Goal: Transaction & Acquisition: Purchase product/service

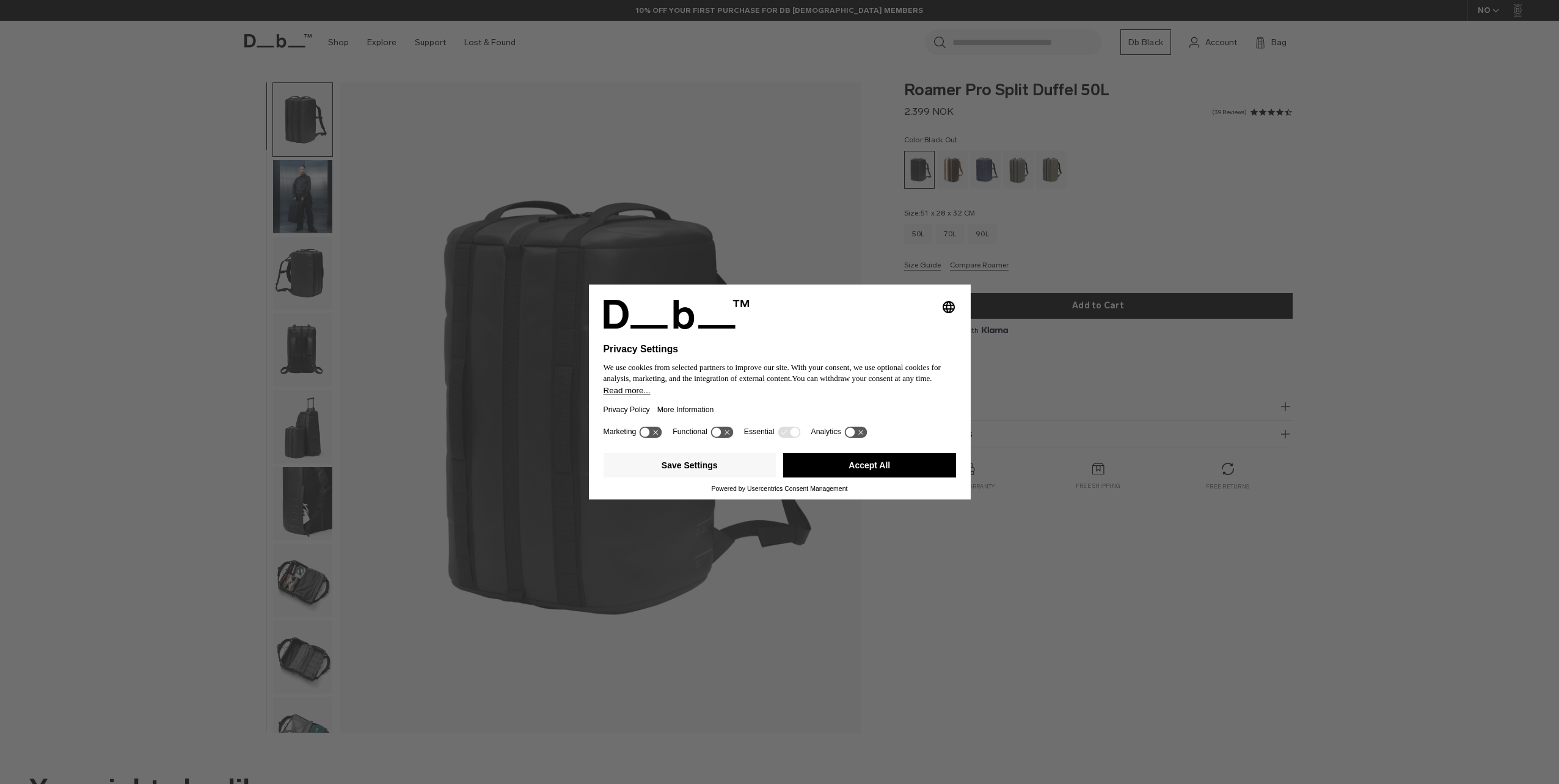
click at [886, 473] on button "Accept All" at bounding box center [869, 465] width 173 height 24
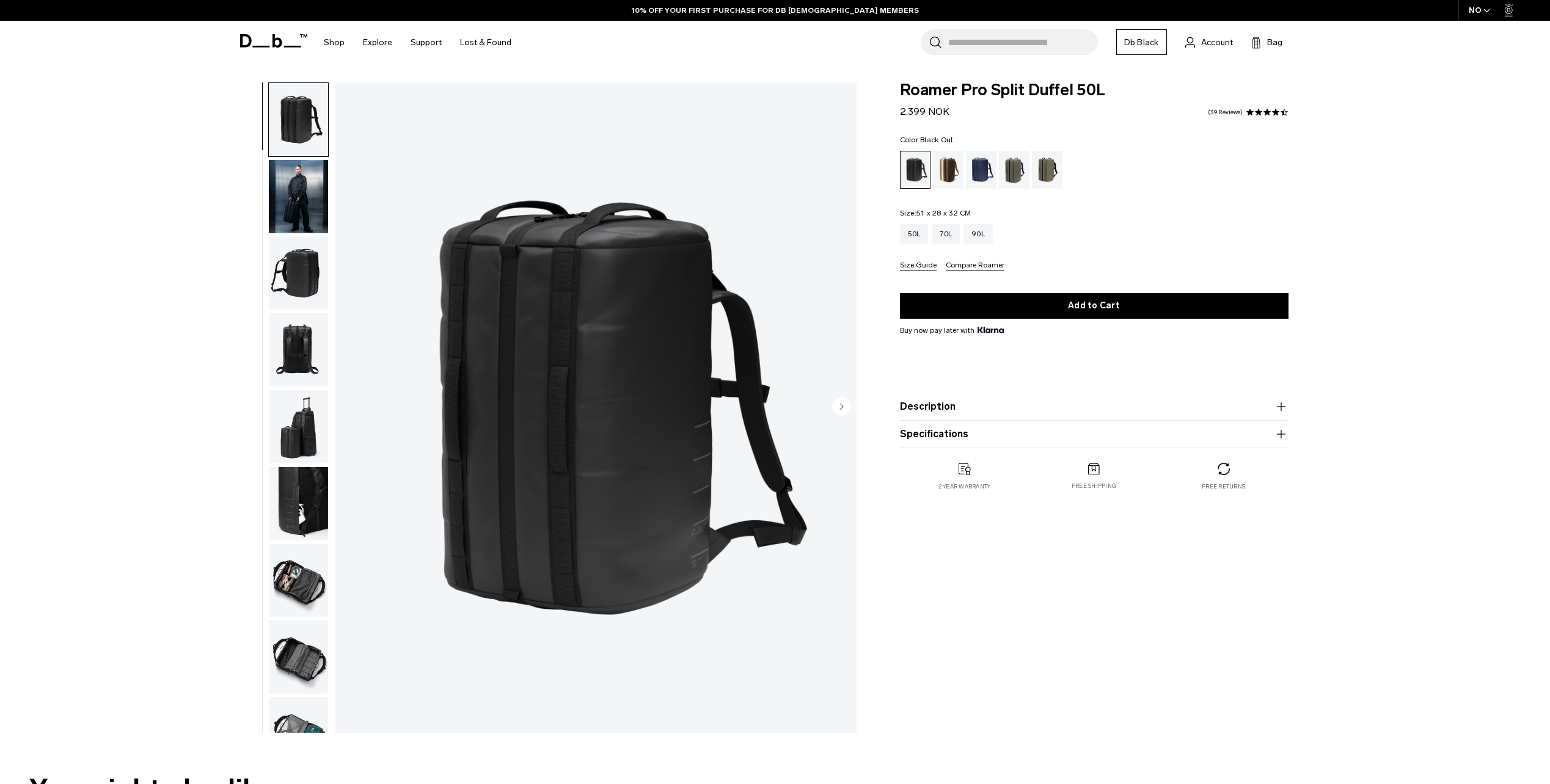
click at [838, 405] on circle "Next slide" at bounding box center [841, 406] width 18 height 18
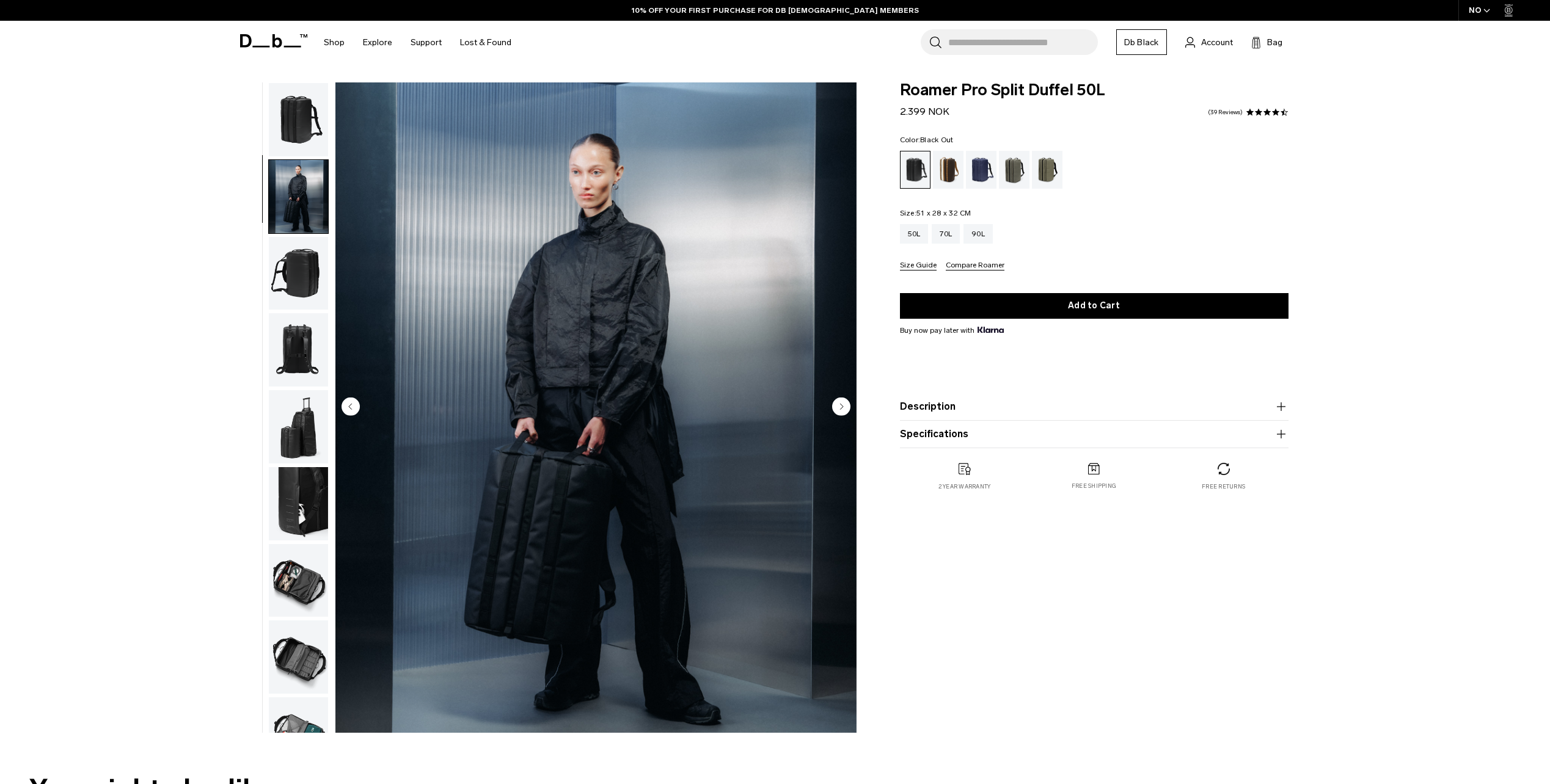
scroll to position [39, 0]
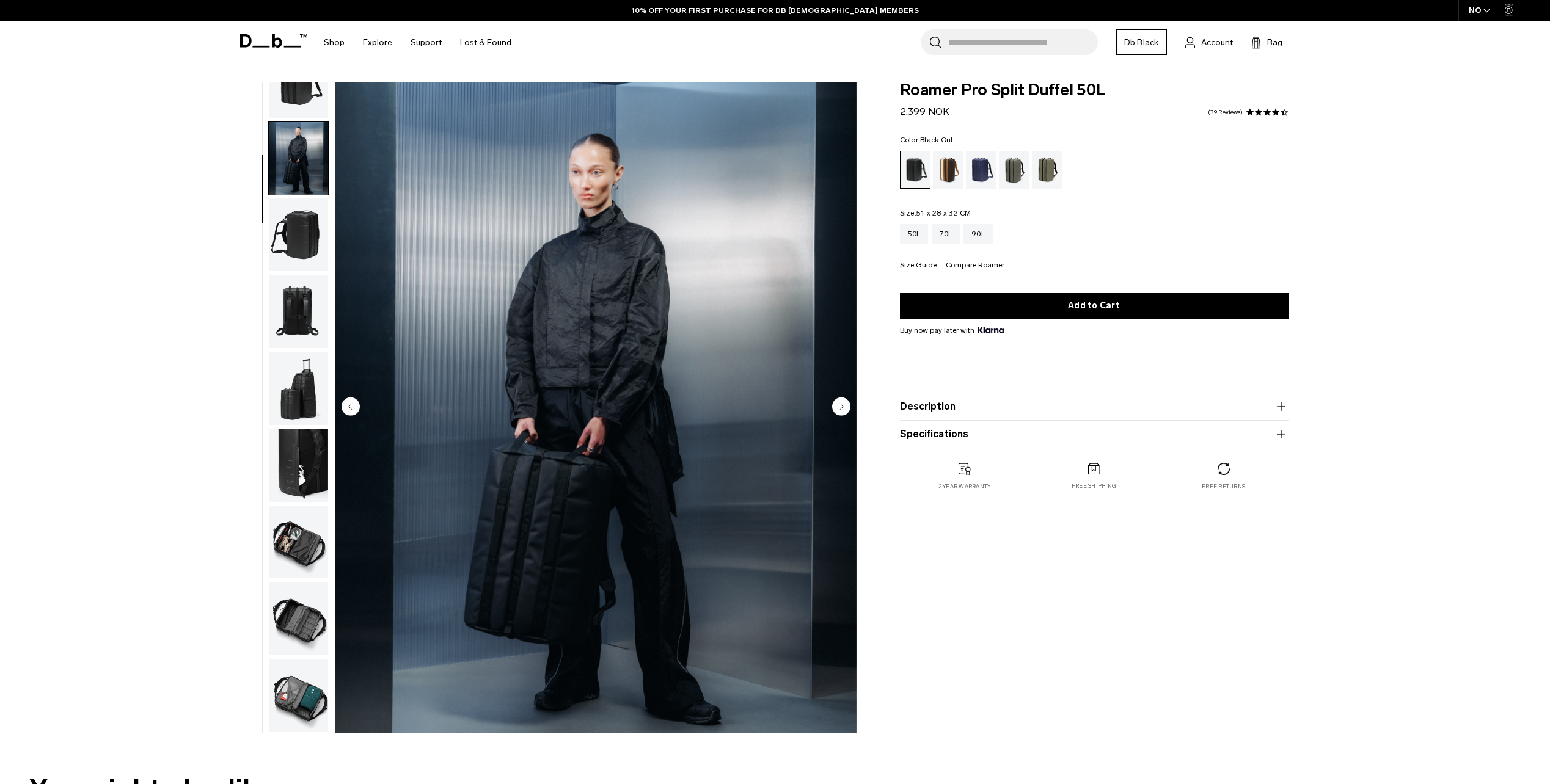
click at [838, 405] on circle "Next slide" at bounding box center [841, 406] width 18 height 18
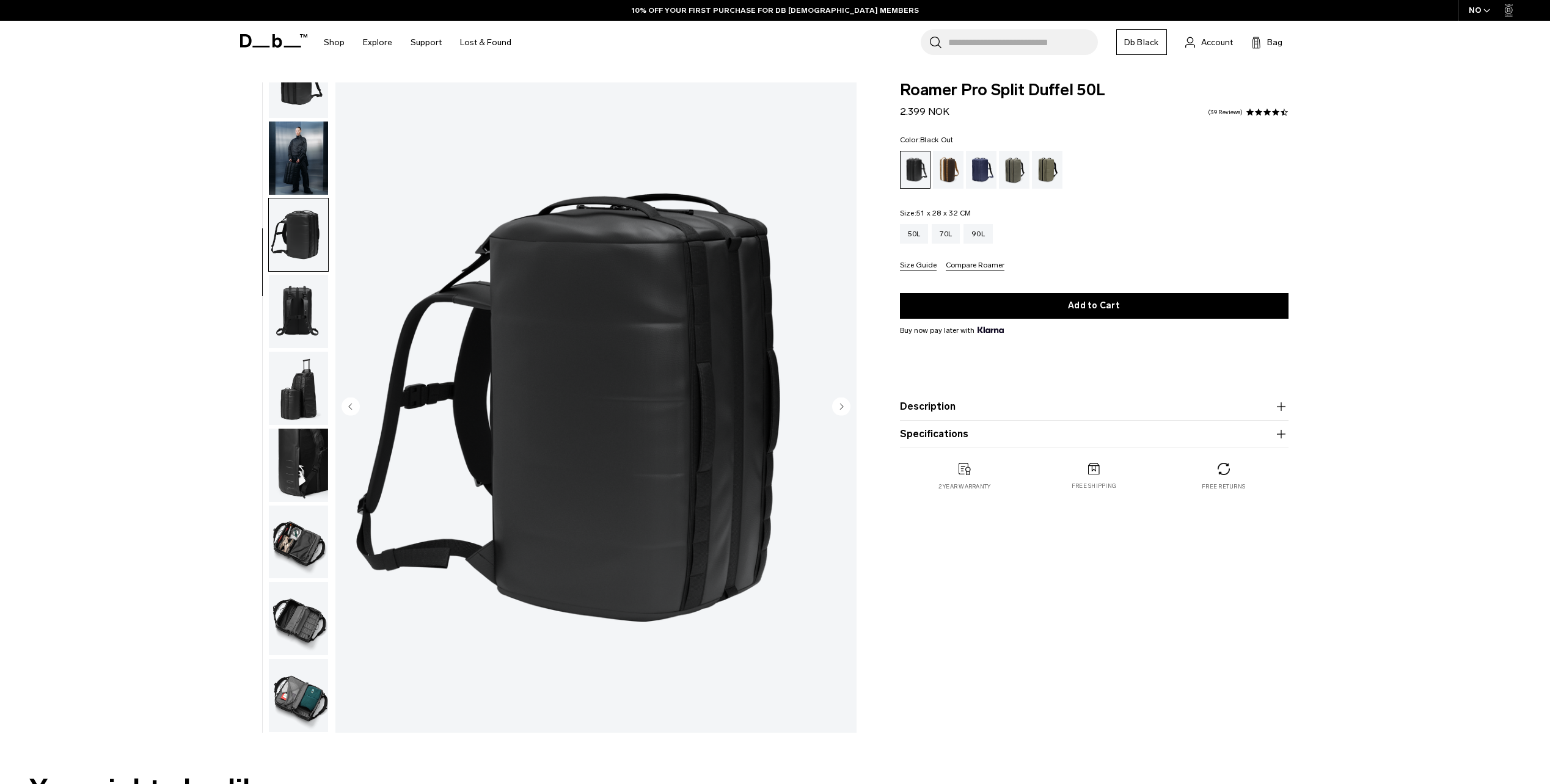
click at [838, 405] on circle "Next slide" at bounding box center [841, 406] width 18 height 18
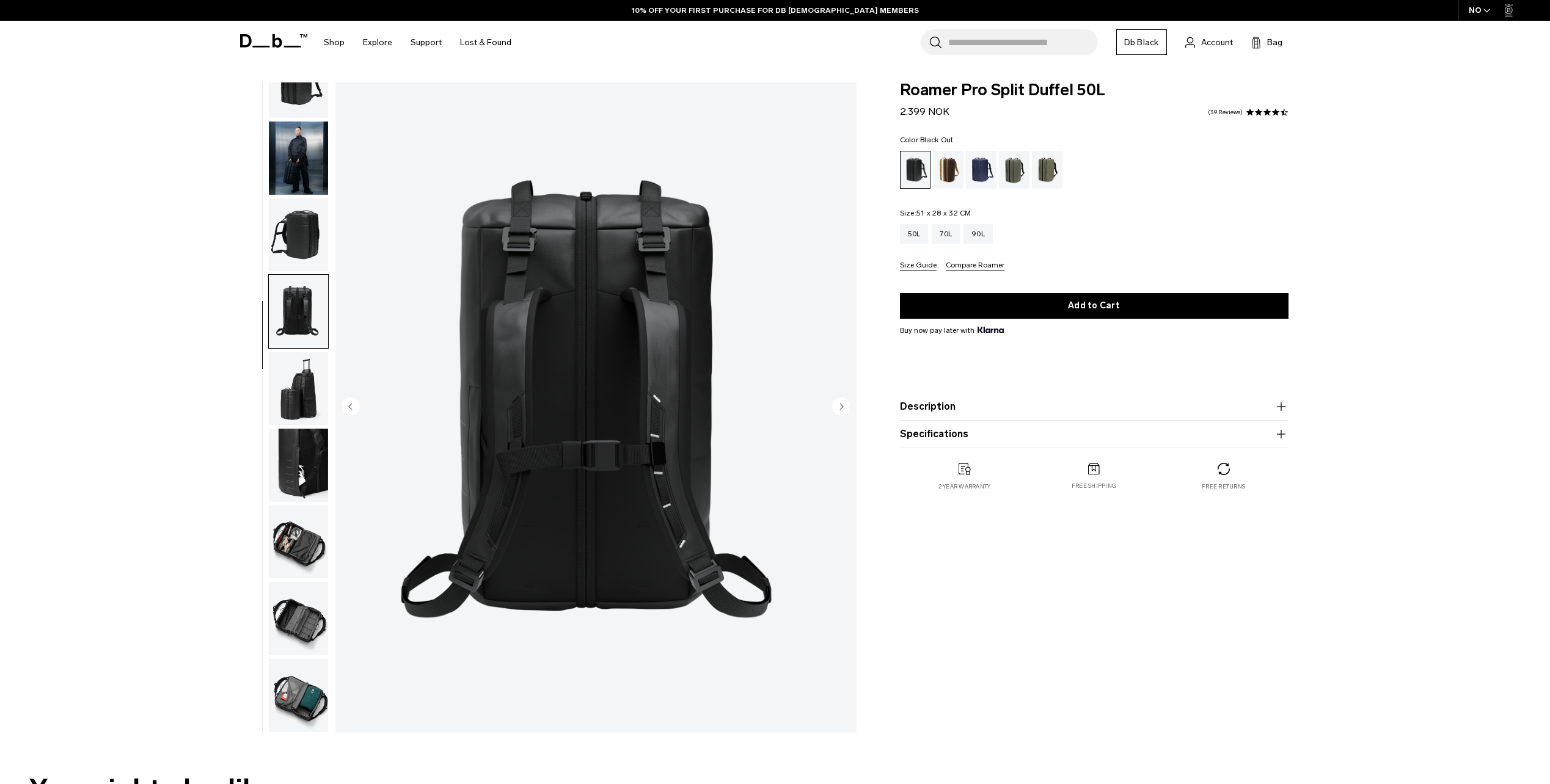
click at [838, 405] on circle "Next slide" at bounding box center [841, 406] width 18 height 18
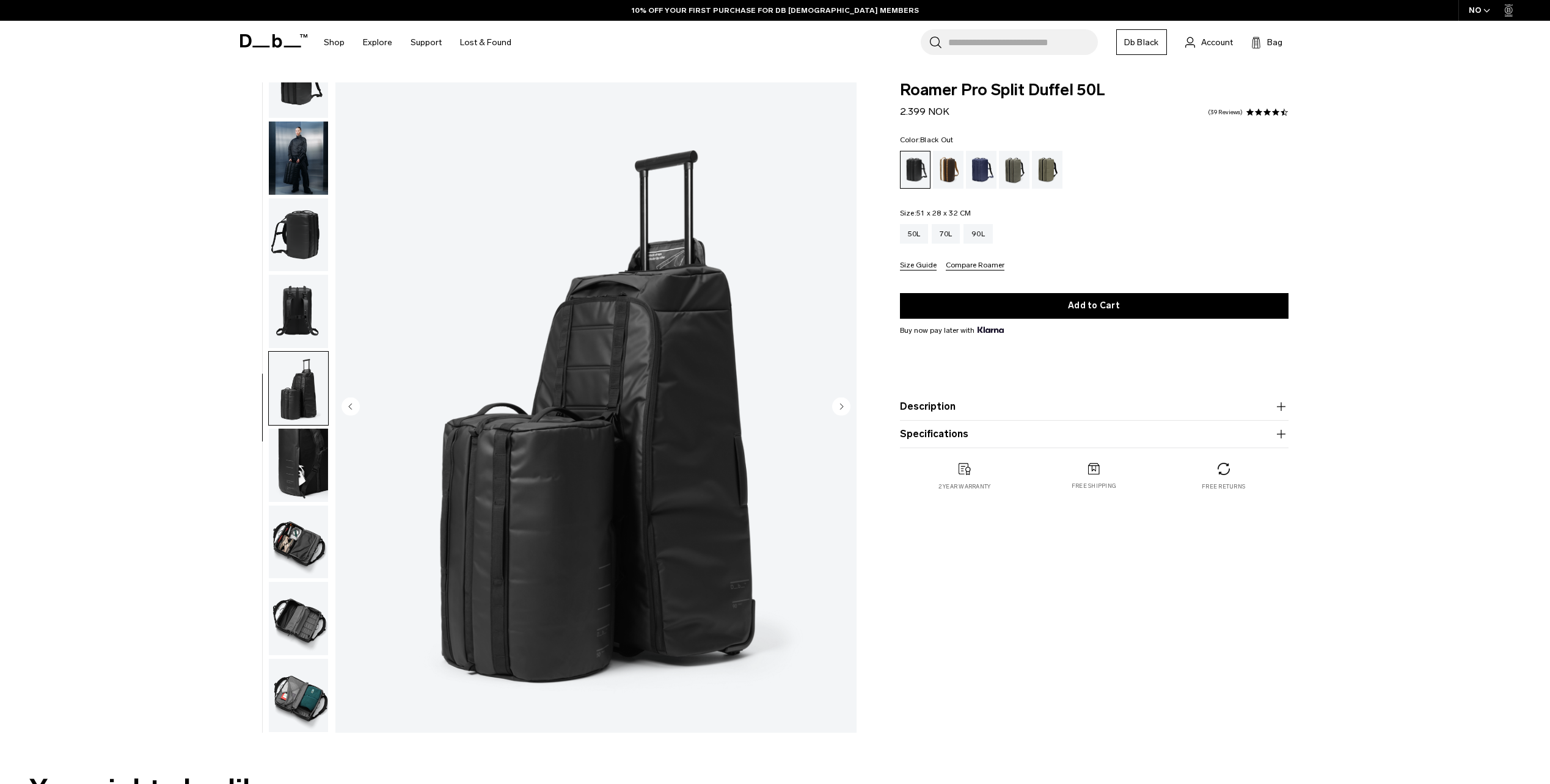
click at [838, 405] on circle "Next slide" at bounding box center [841, 406] width 18 height 18
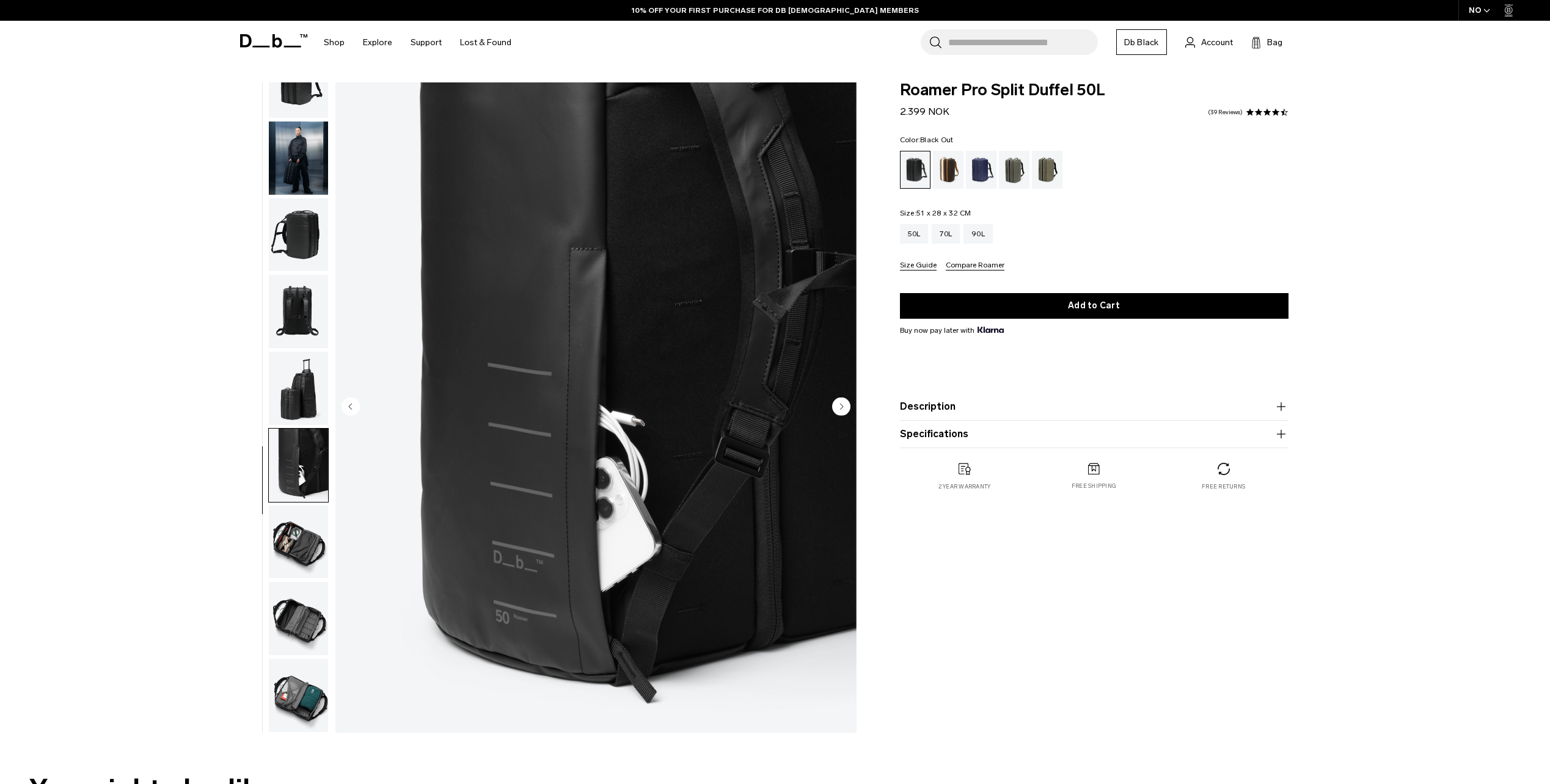
click at [838, 405] on circle "Next slide" at bounding box center [841, 406] width 18 height 18
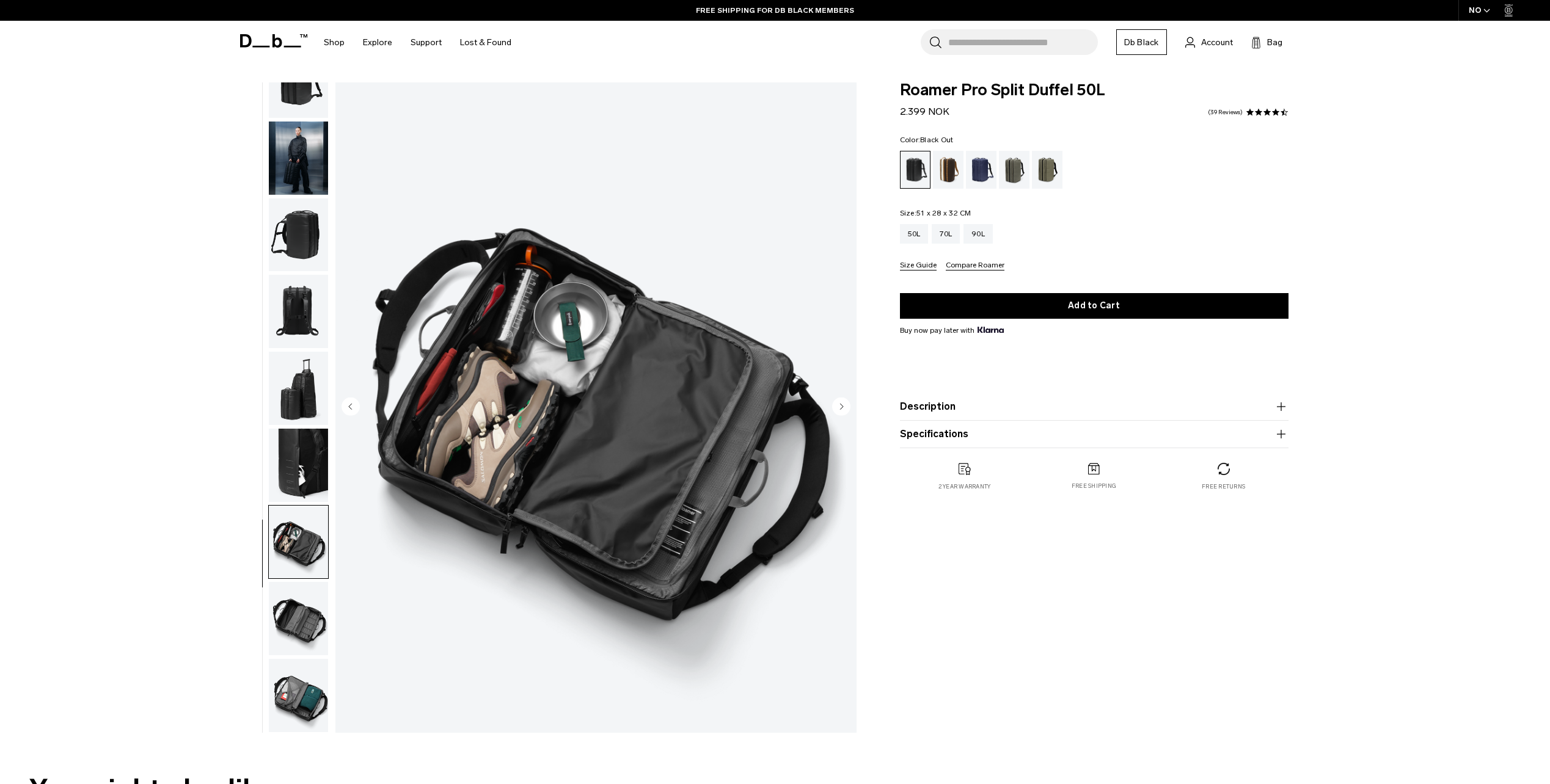
click at [838, 405] on circle "Next slide" at bounding box center [841, 406] width 18 height 18
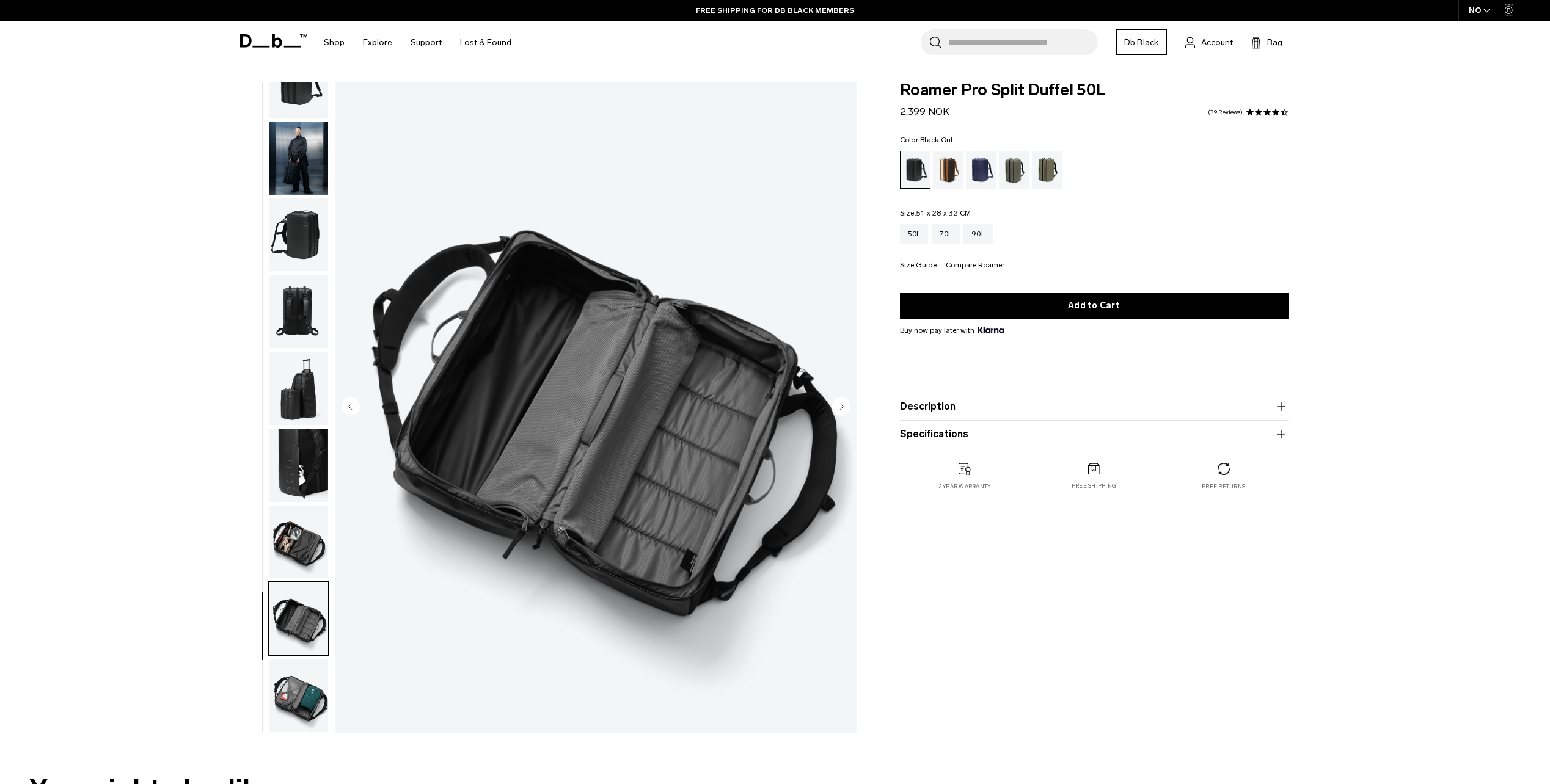
click at [839, 405] on circle "Next slide" at bounding box center [841, 406] width 18 height 18
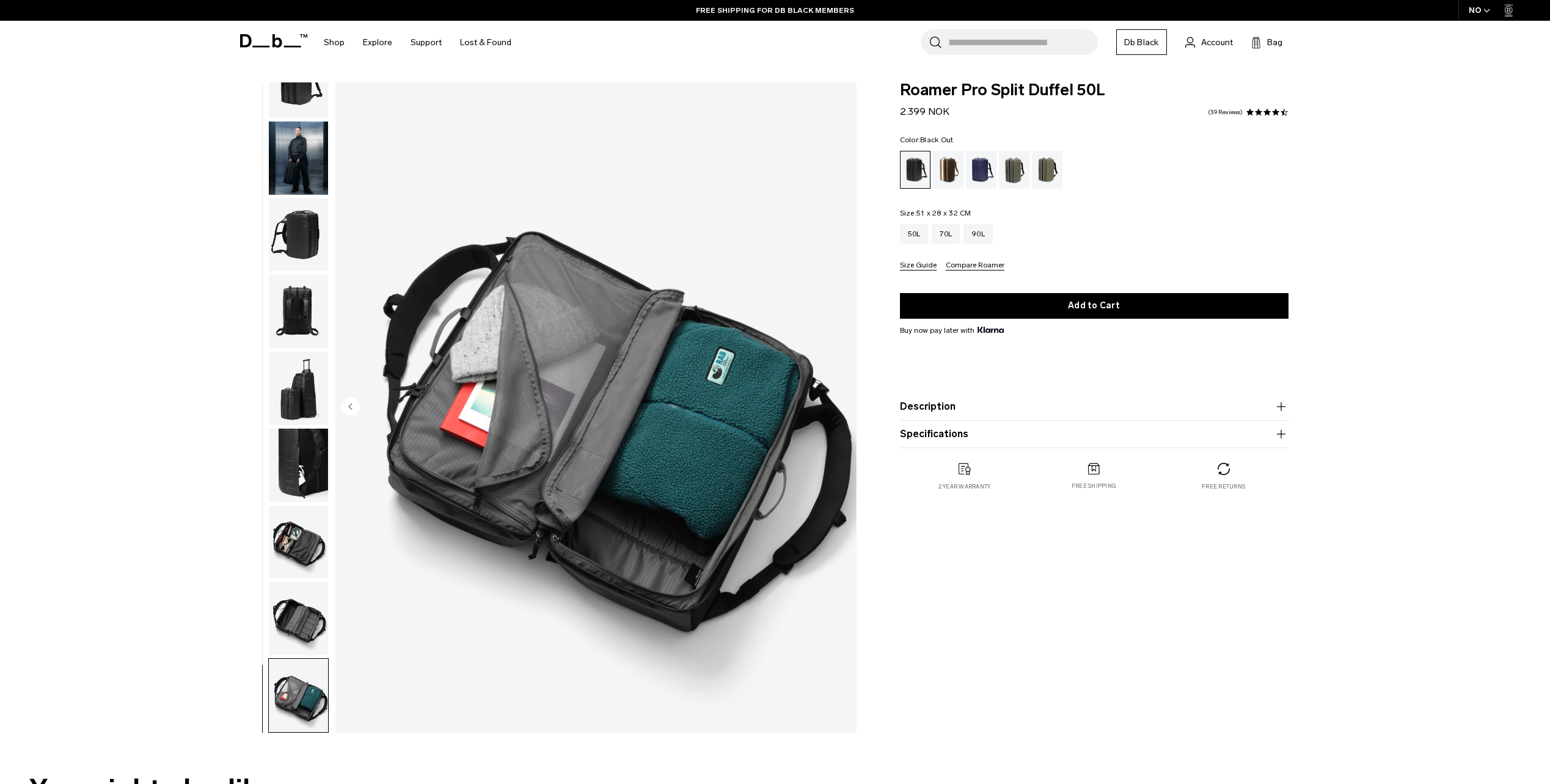
click at [839, 405] on img "9 / 9" at bounding box center [596, 407] width 521 height 650
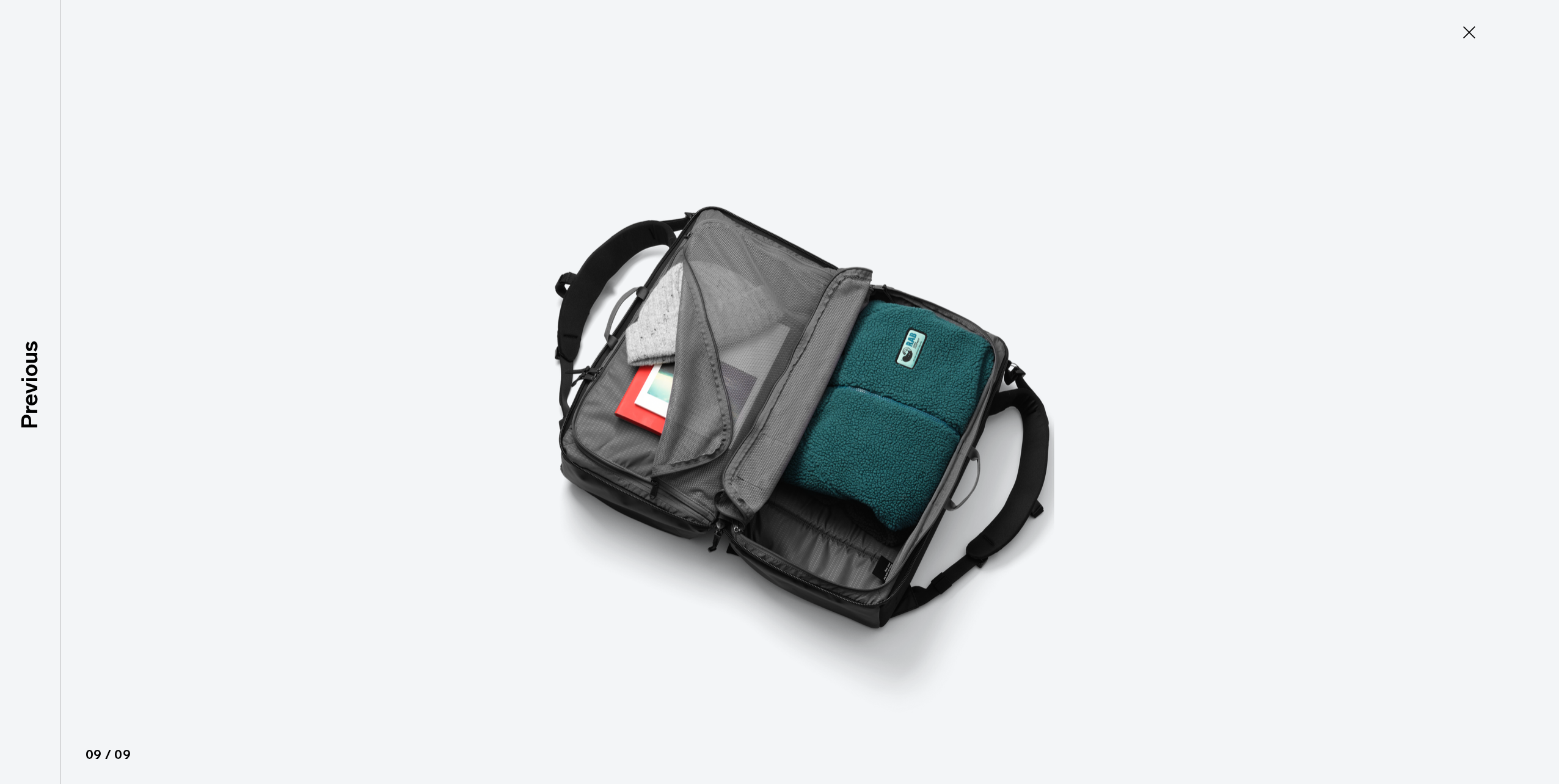
click at [1470, 26] on icon at bounding box center [1469, 33] width 20 height 20
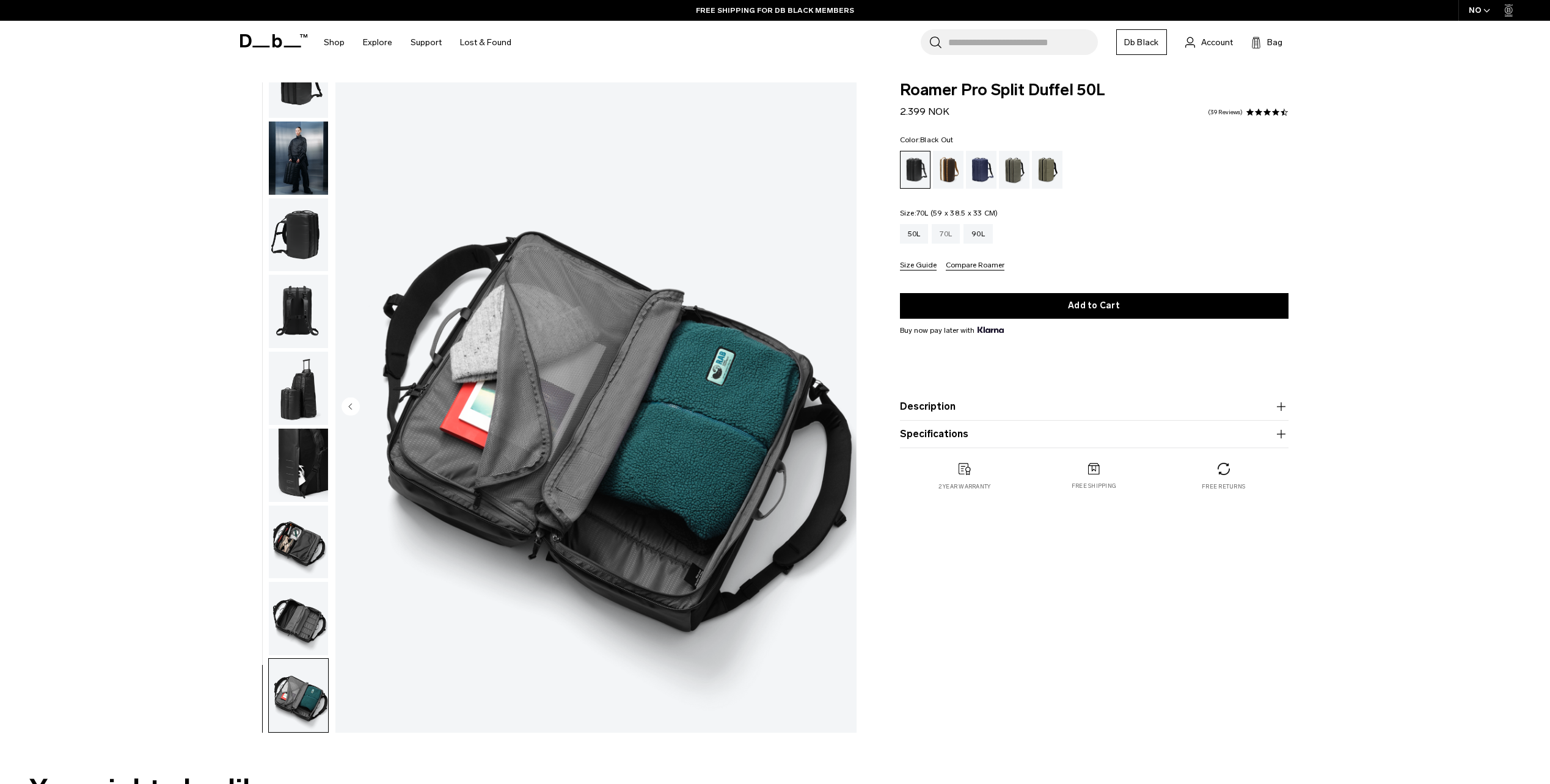
click at [954, 233] on div "70L" at bounding box center [945, 234] width 28 height 20
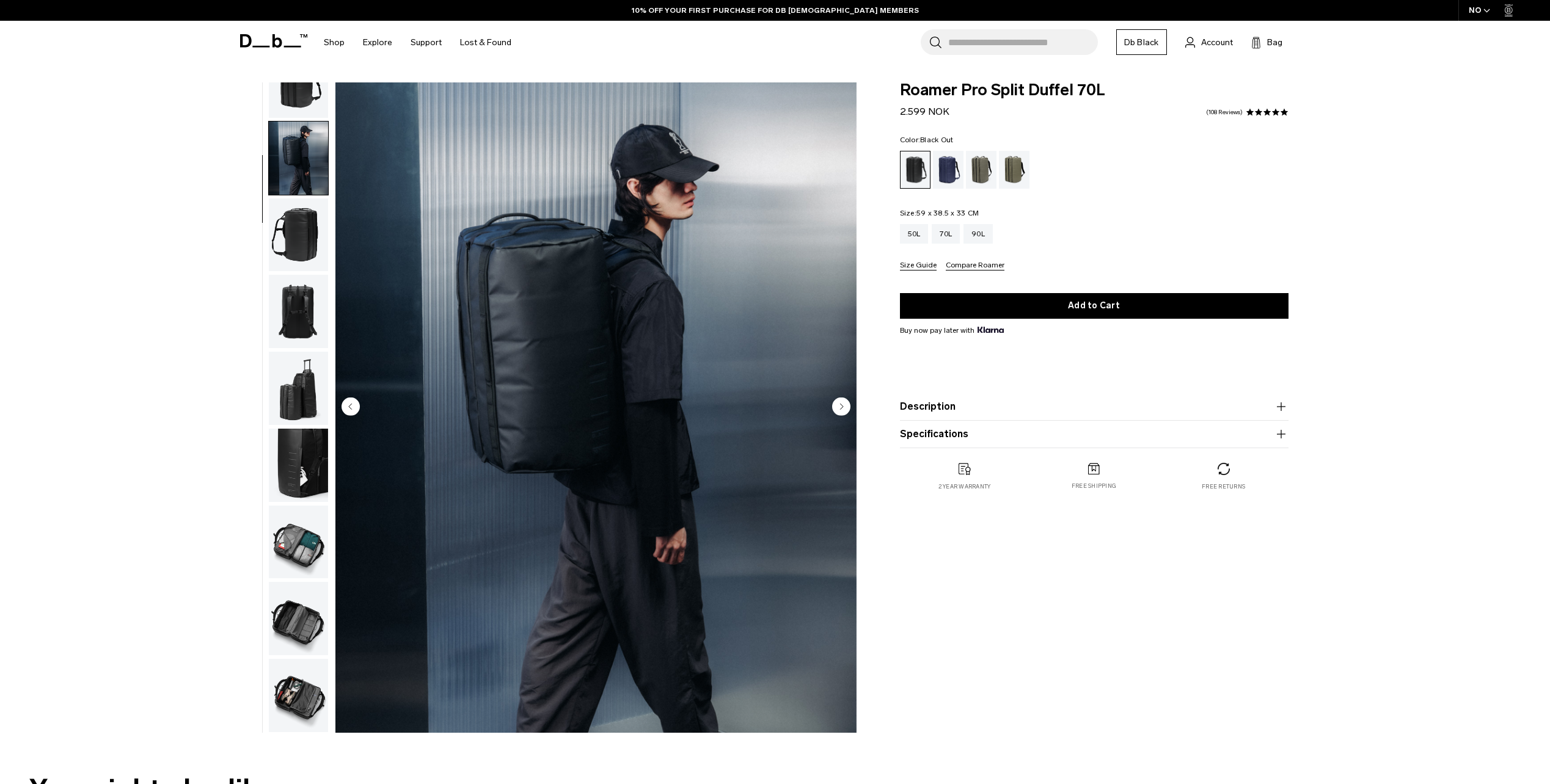
click at [841, 402] on circle "Next slide" at bounding box center [841, 406] width 18 height 18
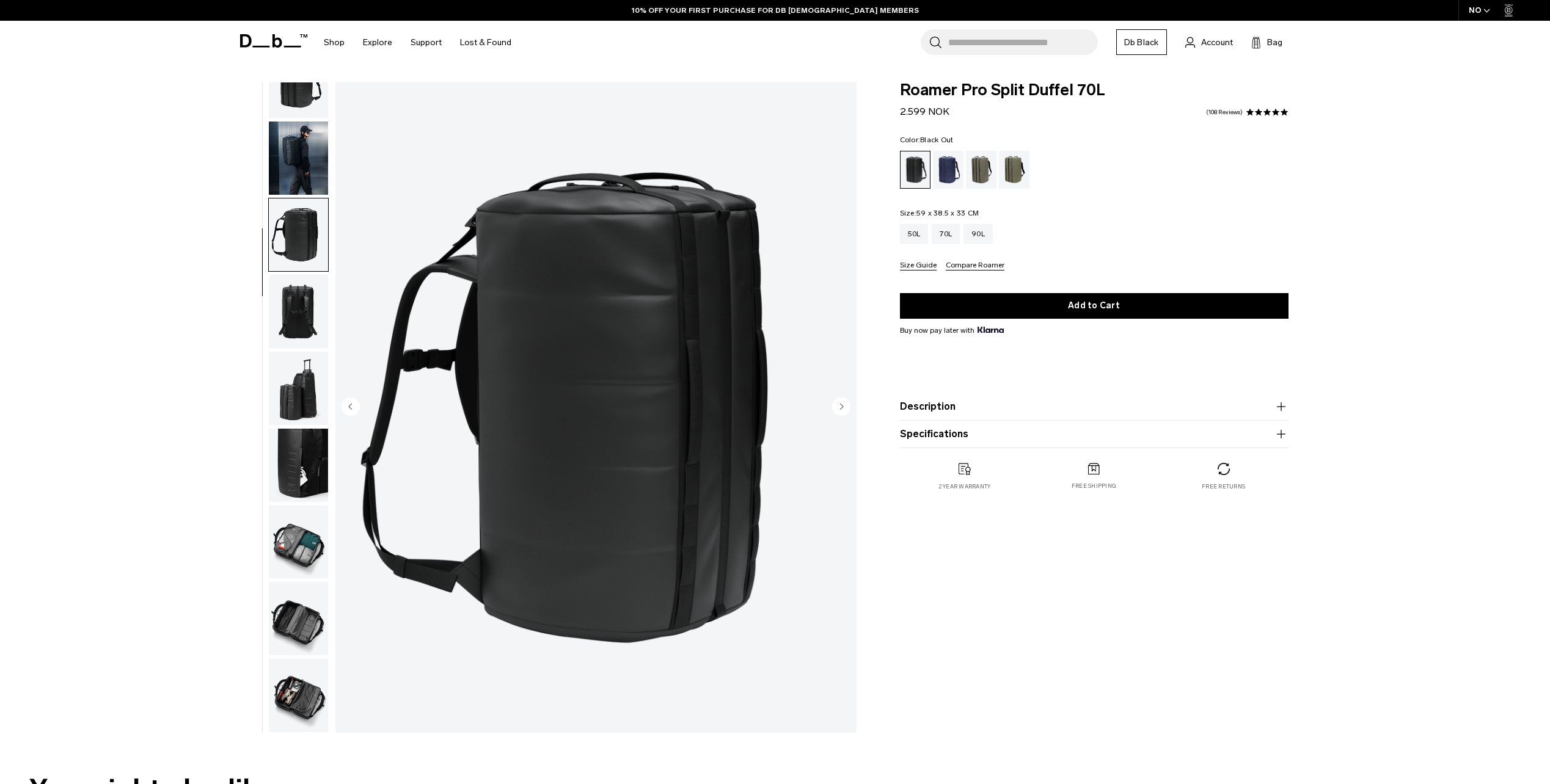
click at [841, 402] on circle "Next slide" at bounding box center [841, 406] width 18 height 18
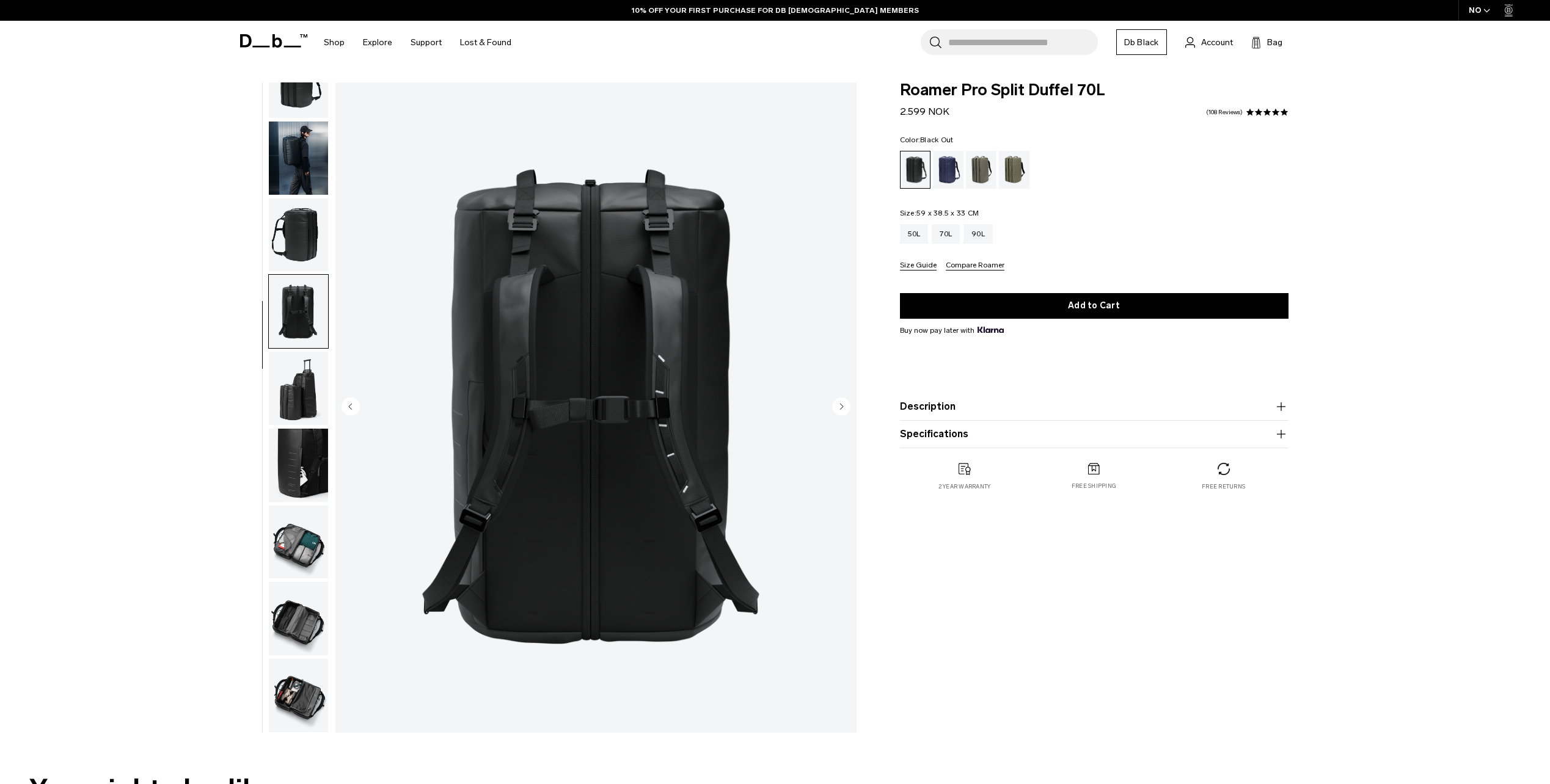
click at [841, 402] on circle "Next slide" at bounding box center [841, 406] width 18 height 18
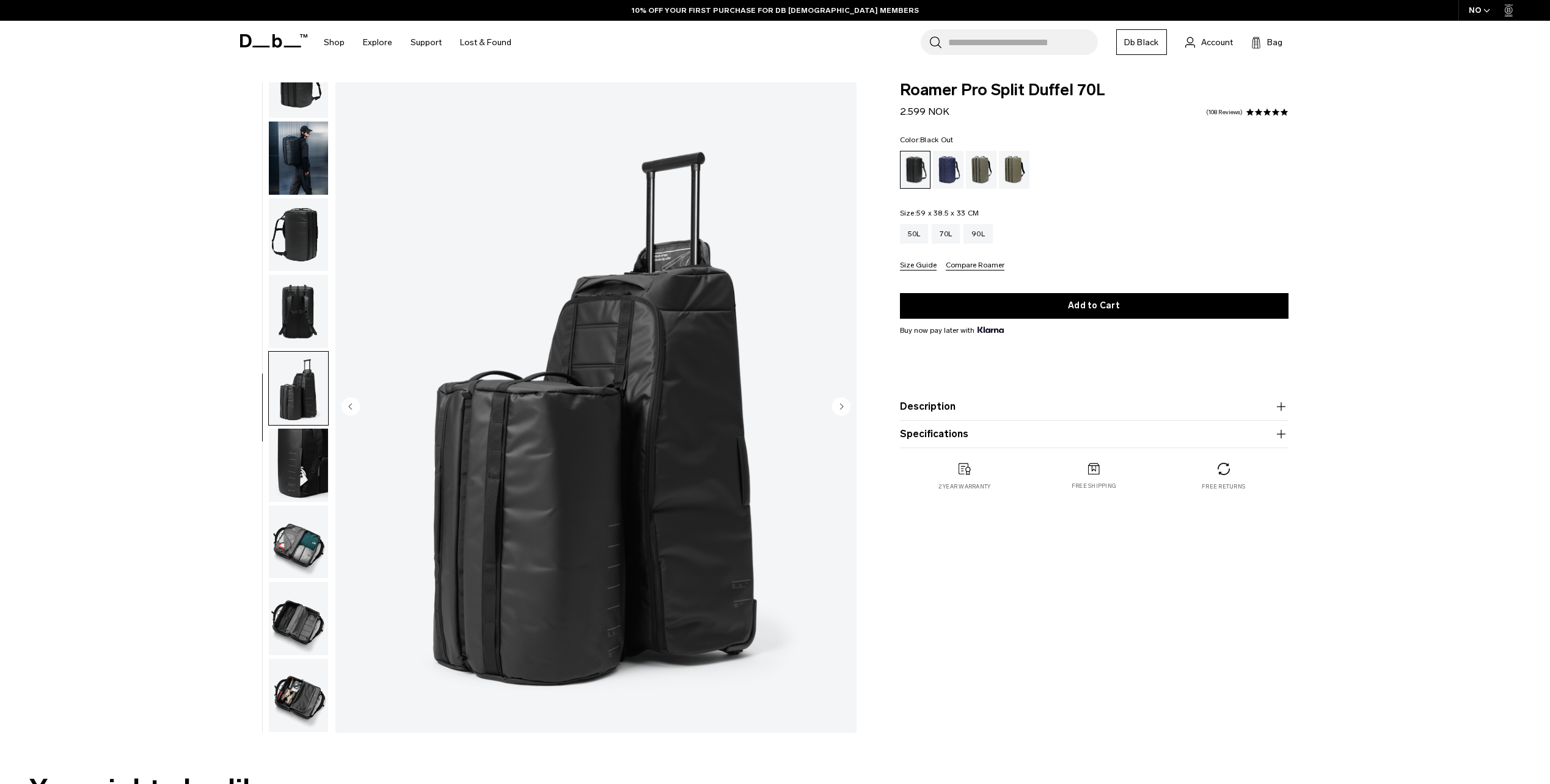
click at [841, 402] on circle "Next slide" at bounding box center [841, 406] width 18 height 18
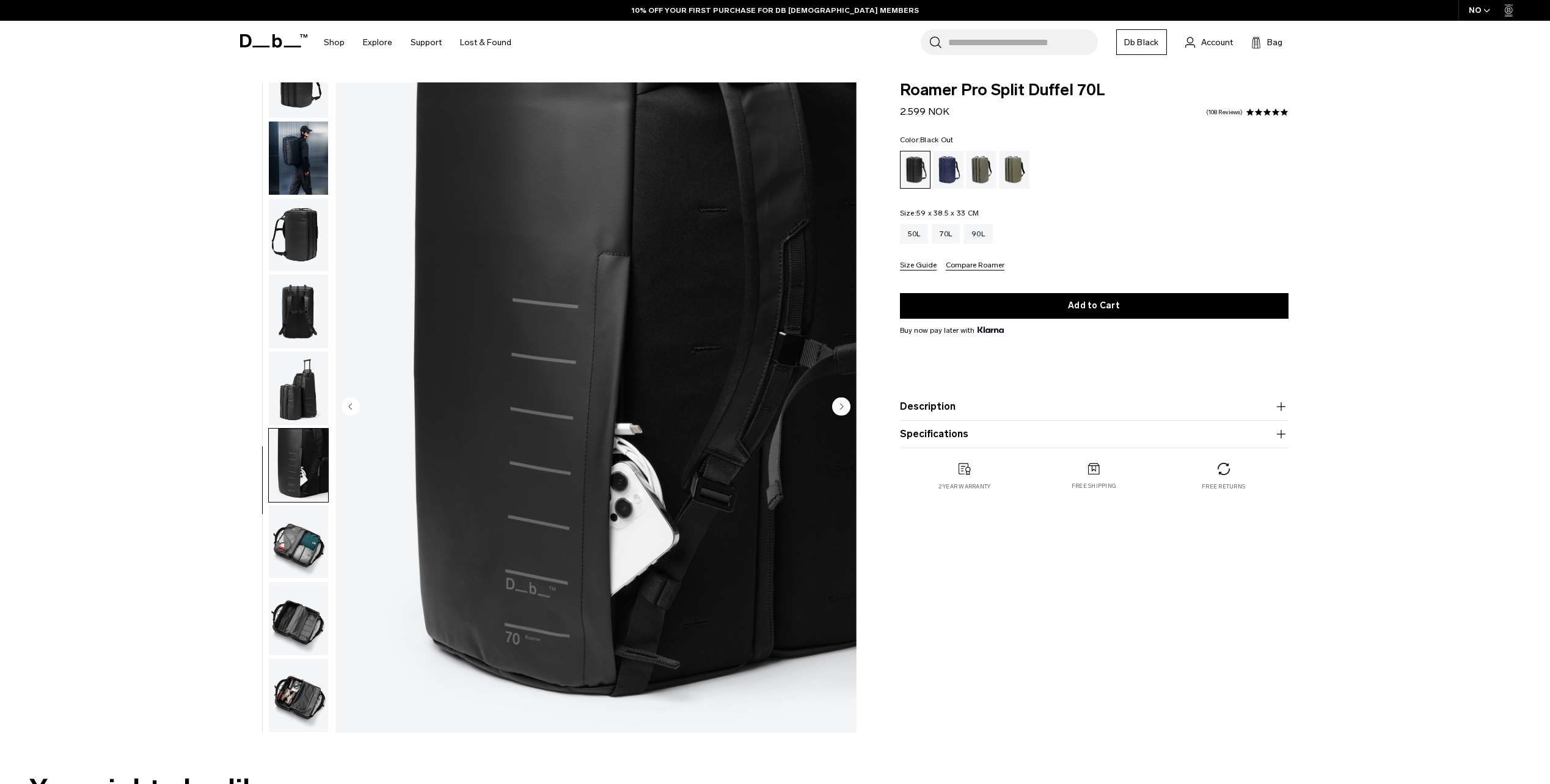
click at [841, 402] on circle "Next slide" at bounding box center [841, 406] width 18 height 18
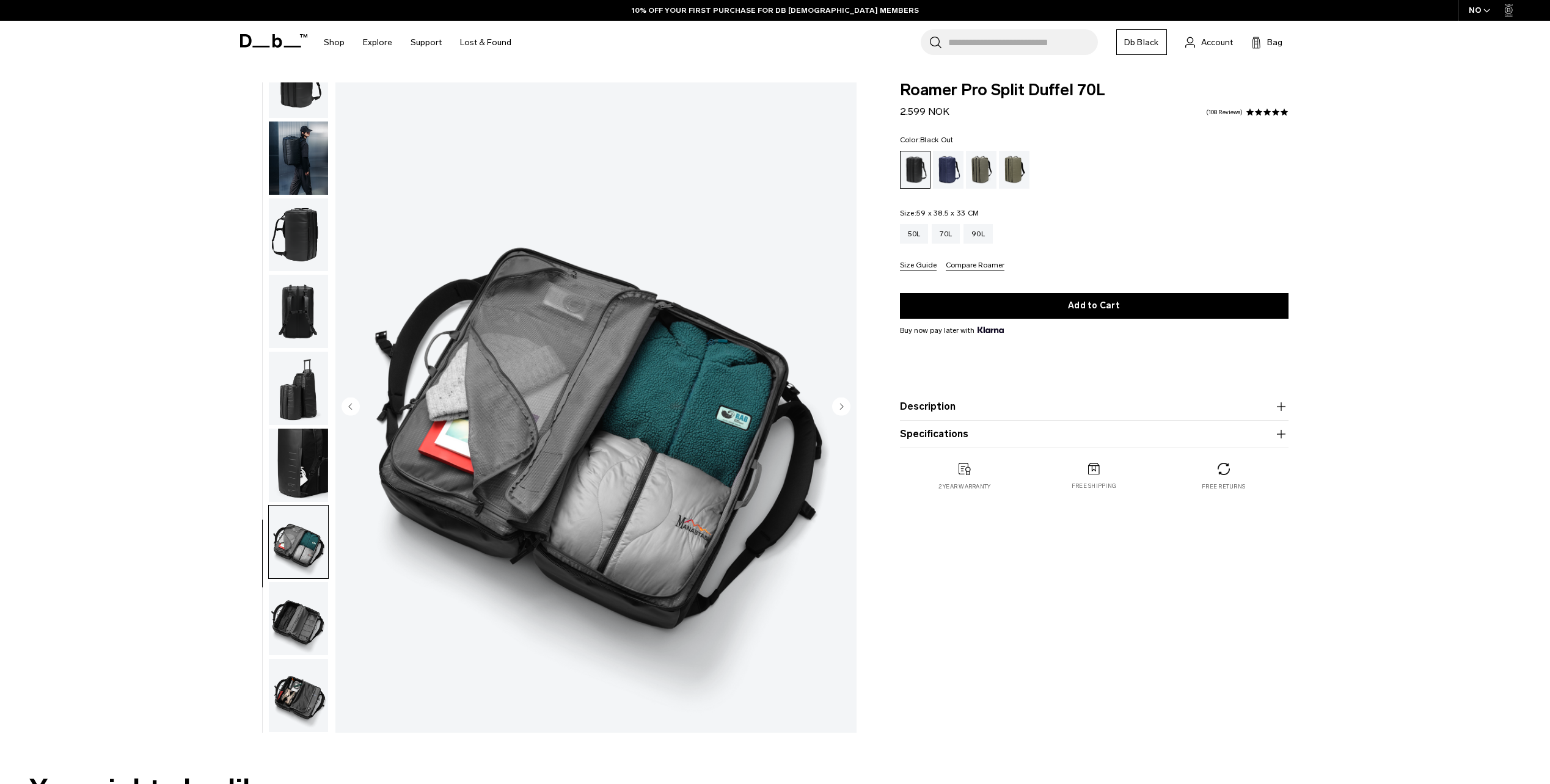
click at [841, 402] on circle "Next slide" at bounding box center [841, 406] width 18 height 18
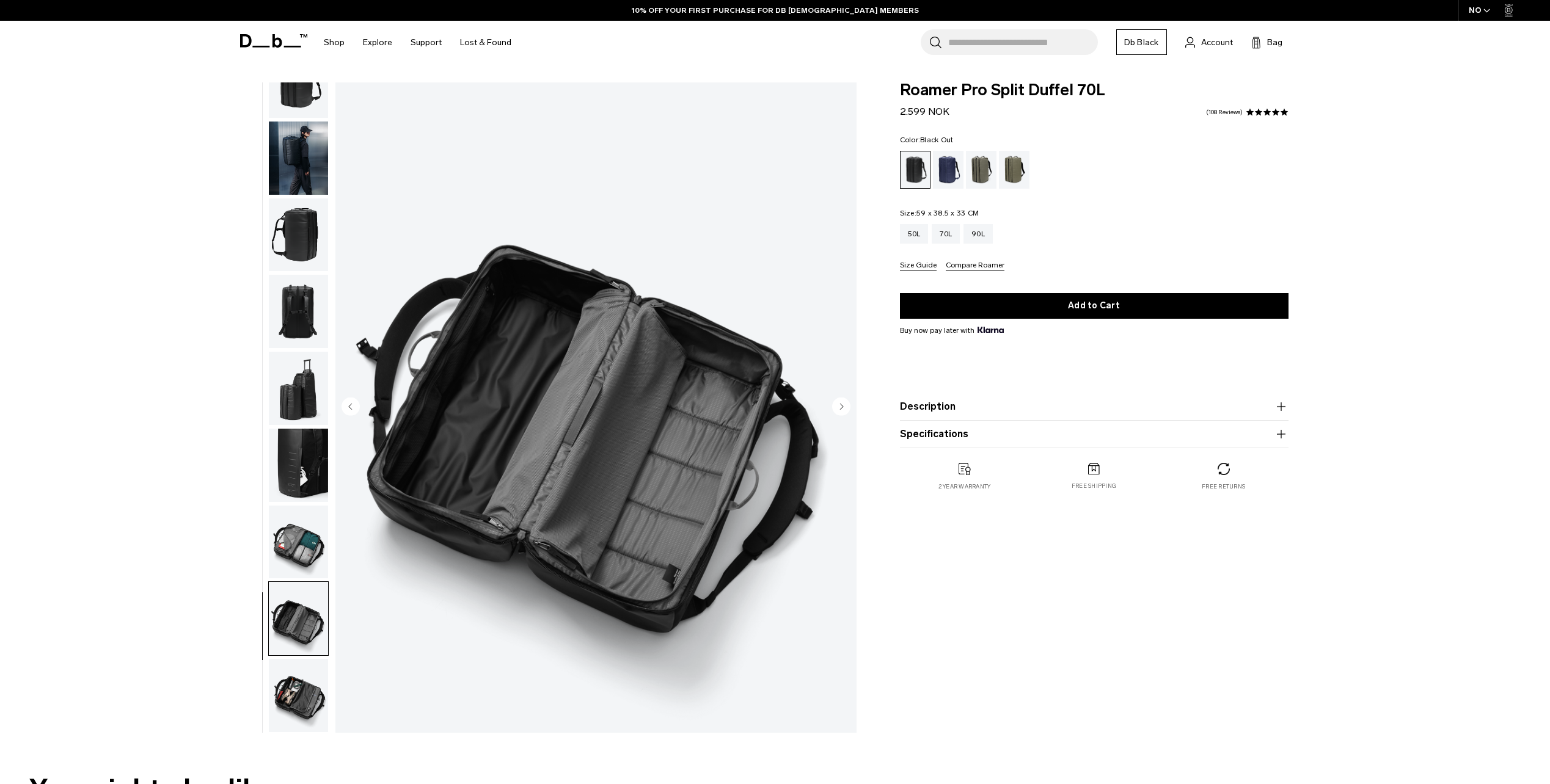
click at [841, 402] on circle "Next slide" at bounding box center [841, 406] width 18 height 18
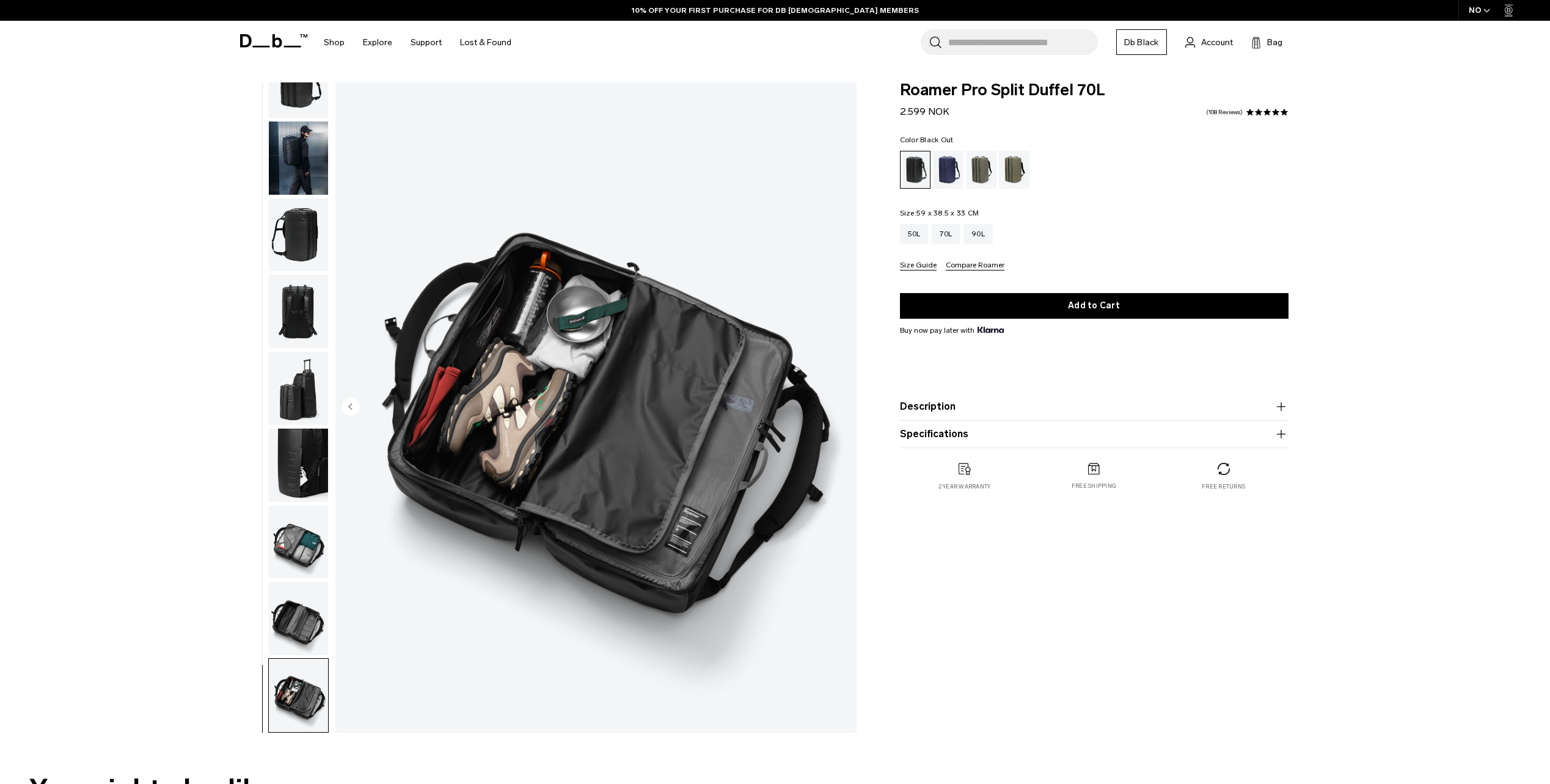
click at [842, 402] on img "9 / 9" at bounding box center [596, 407] width 521 height 650
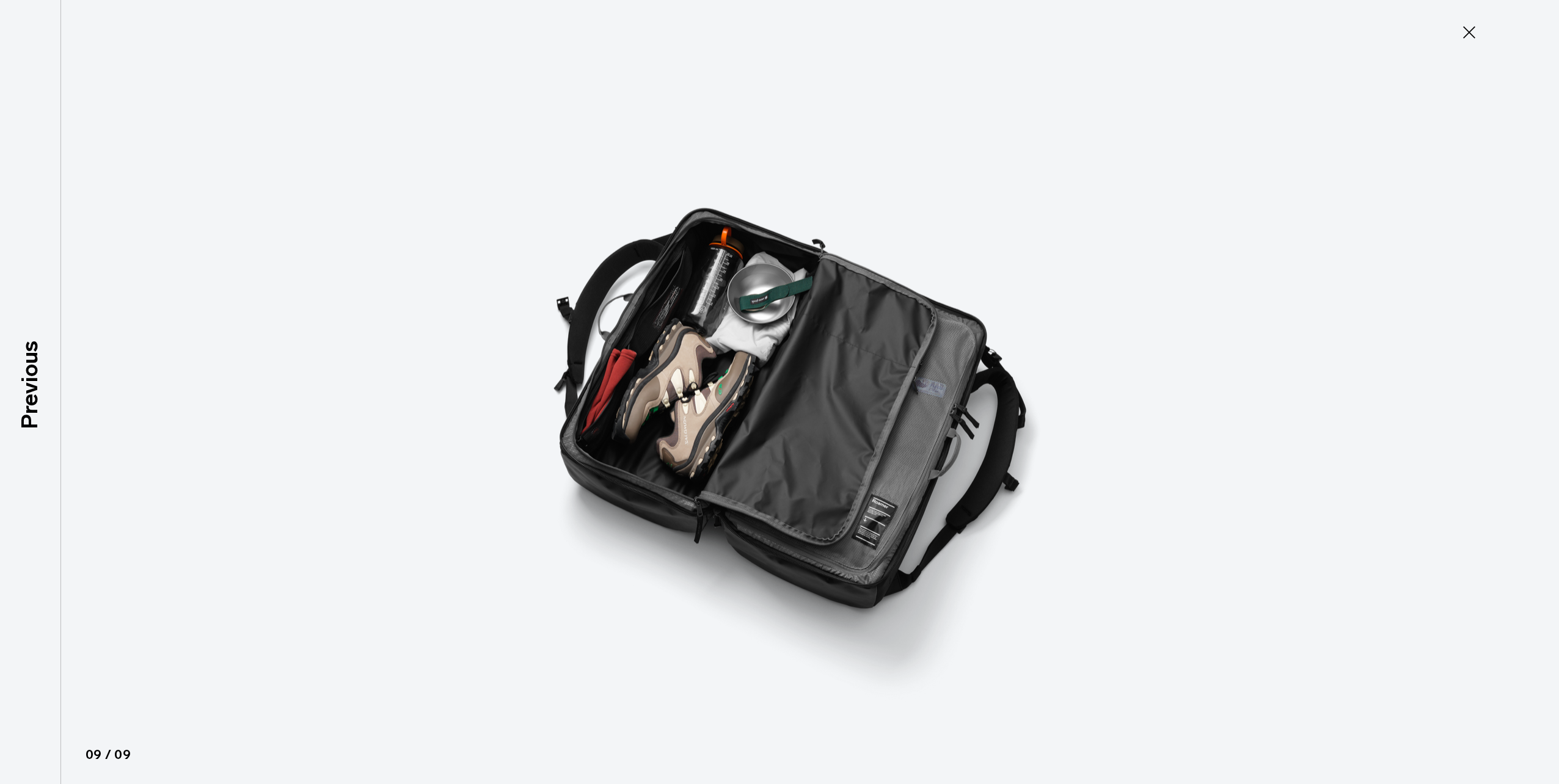
click at [1461, 26] on icon at bounding box center [1469, 33] width 20 height 20
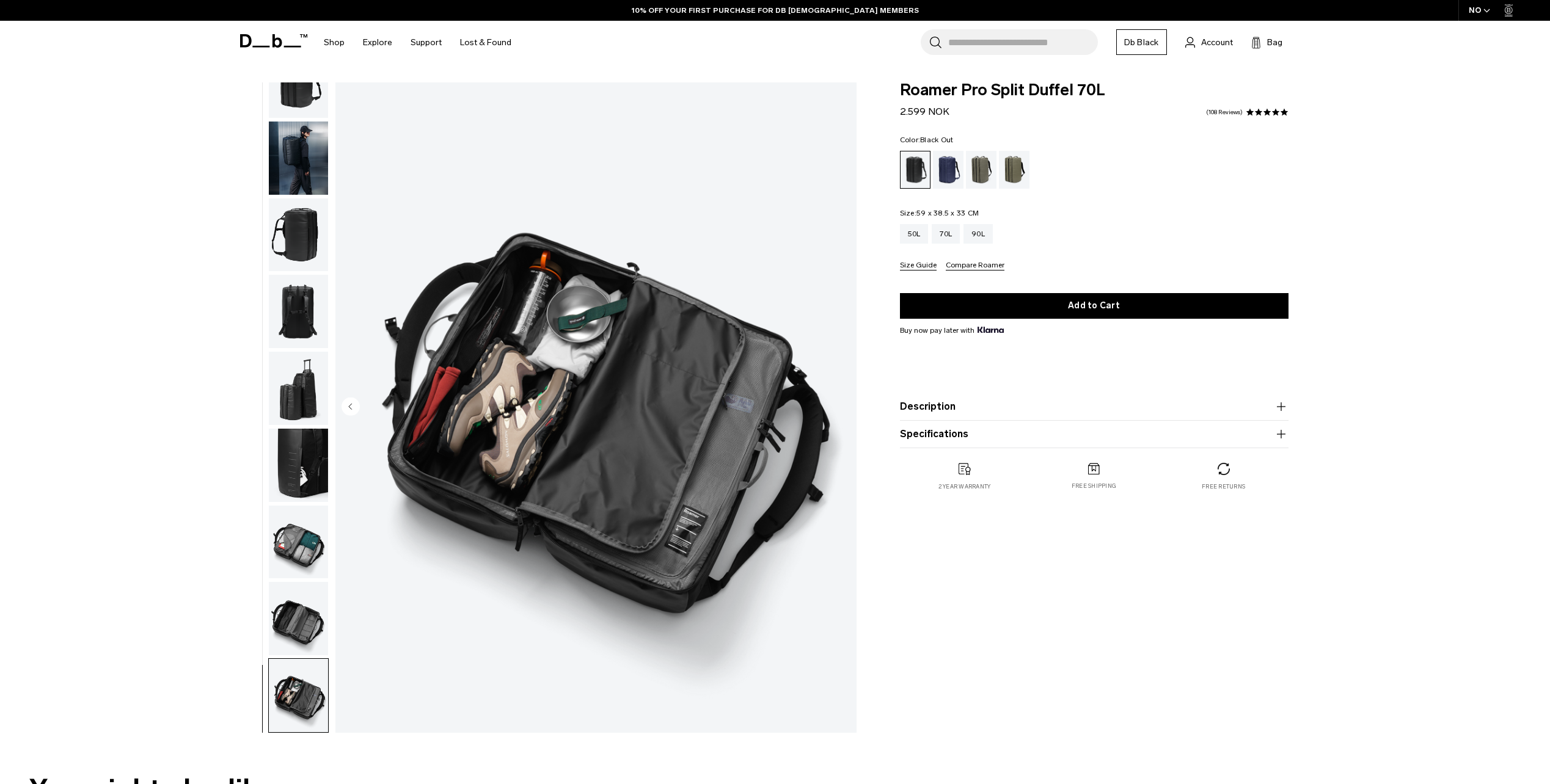
click at [296, 222] on img "button" at bounding box center [298, 235] width 59 height 73
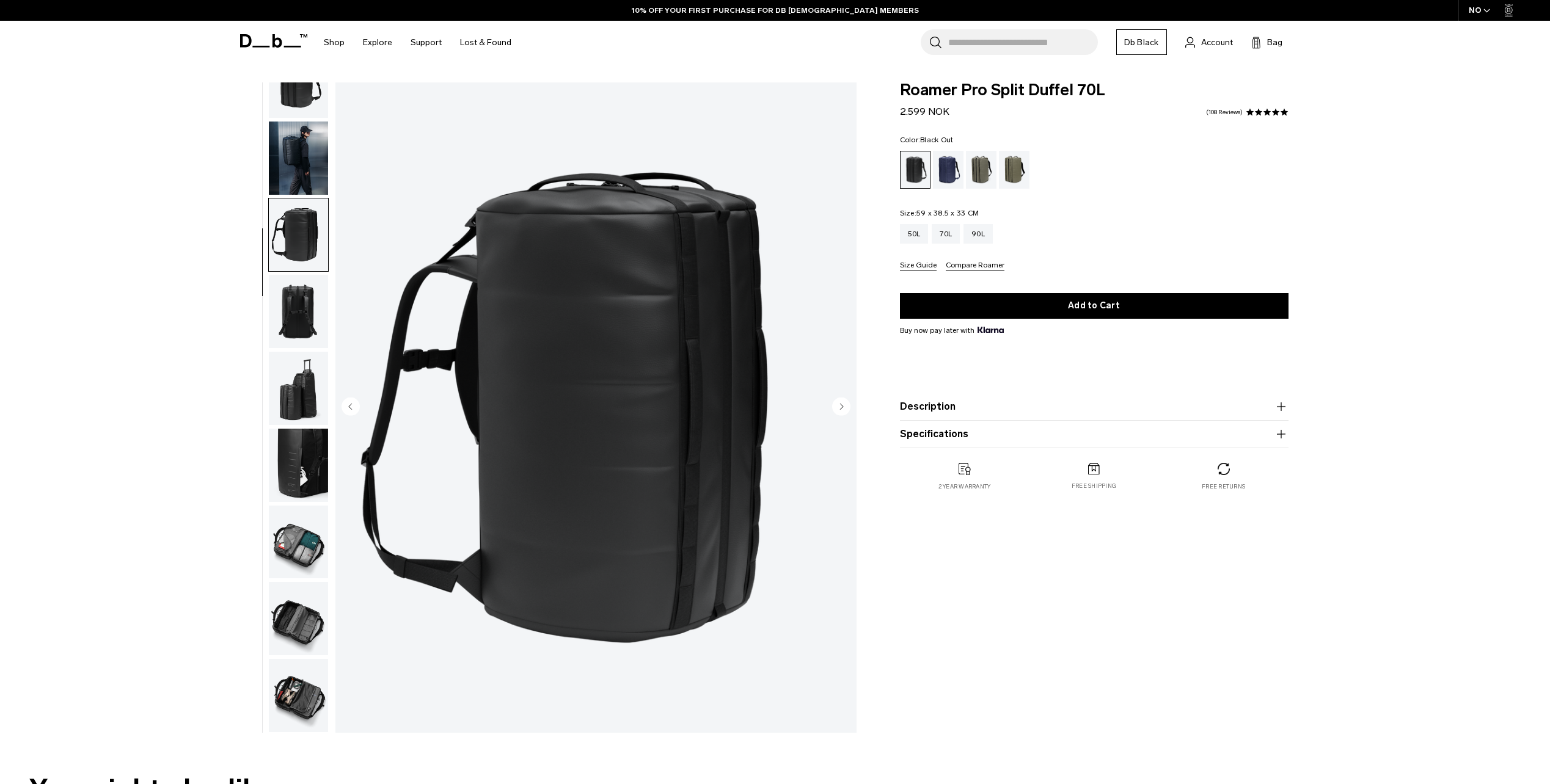
click at [308, 284] on img "button" at bounding box center [298, 311] width 59 height 73
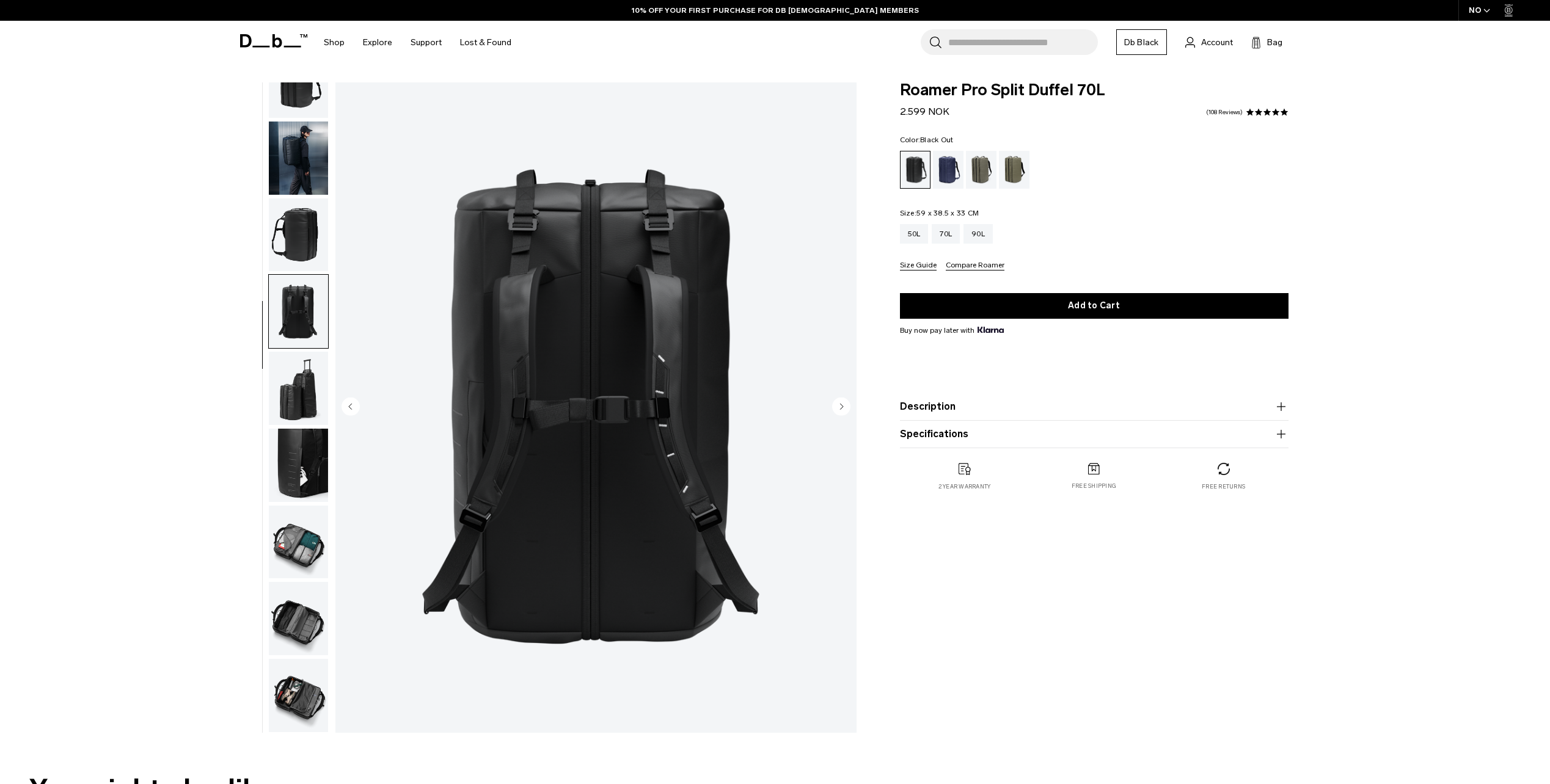
click at [306, 380] on img "button" at bounding box center [298, 388] width 59 height 73
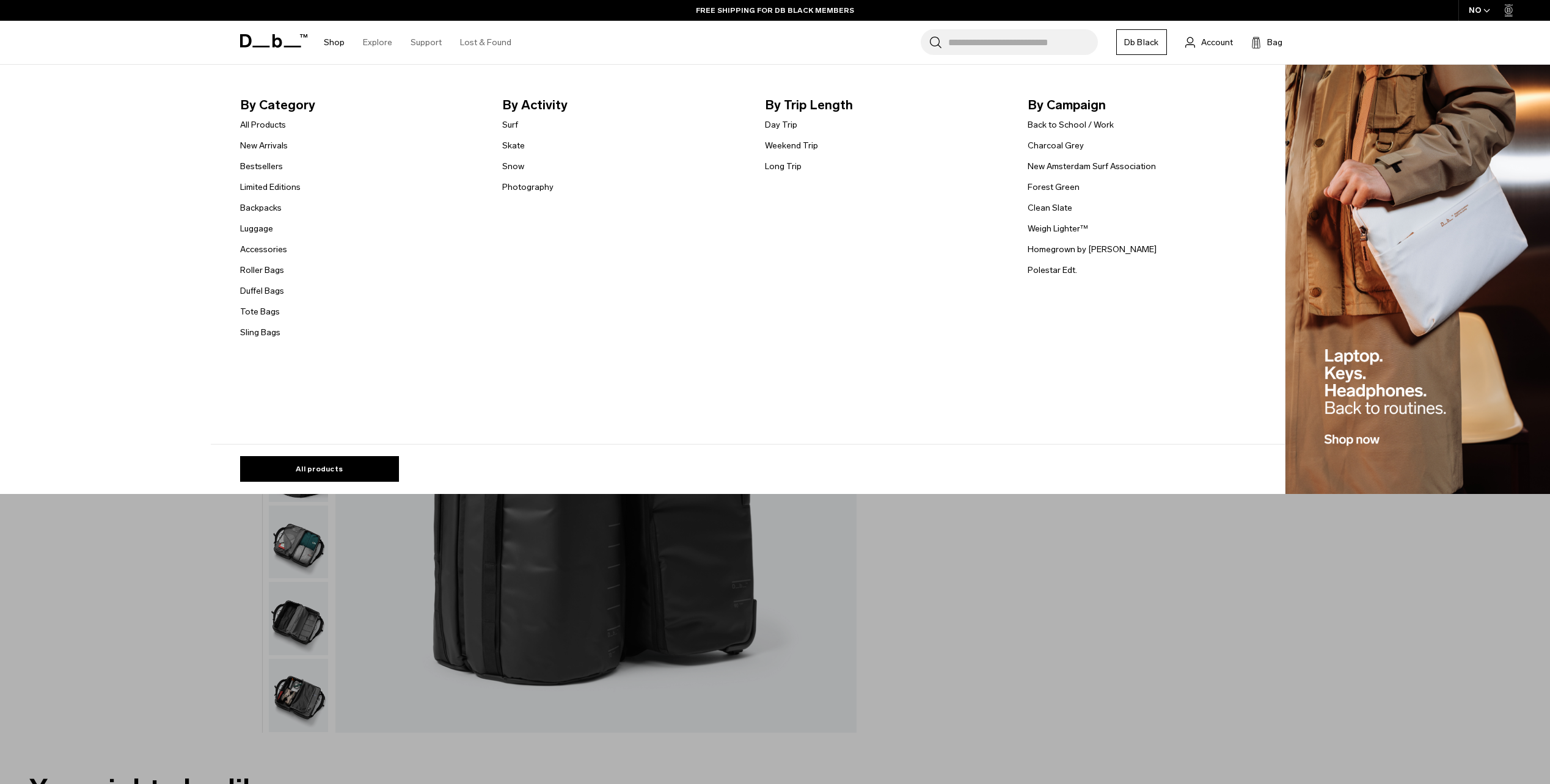
click at [284, 101] on span "By Category" at bounding box center [362, 105] width 243 height 20
click at [277, 122] on link "All Products" at bounding box center [263, 125] width 46 height 13
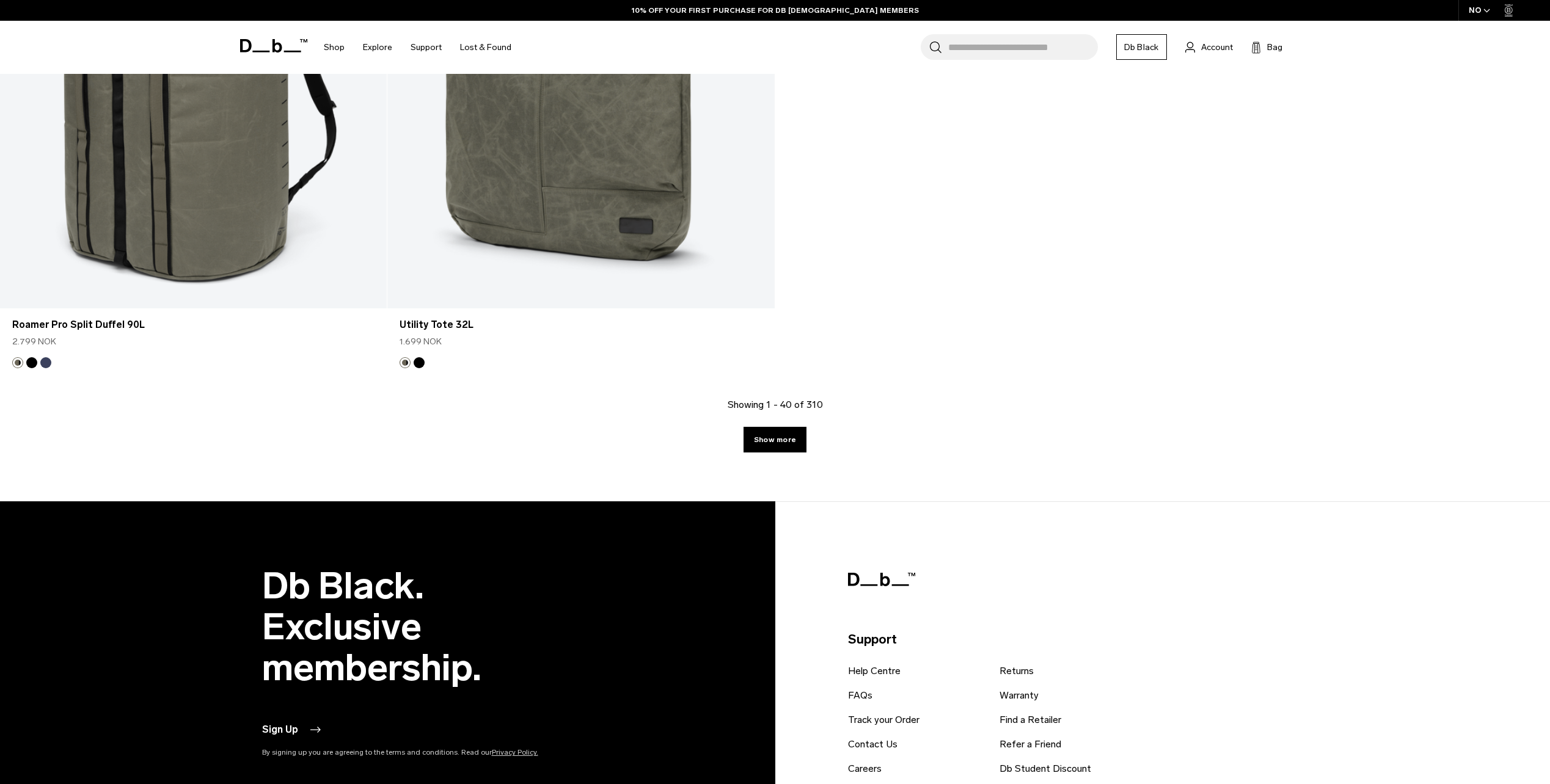
scroll to position [6108, 0]
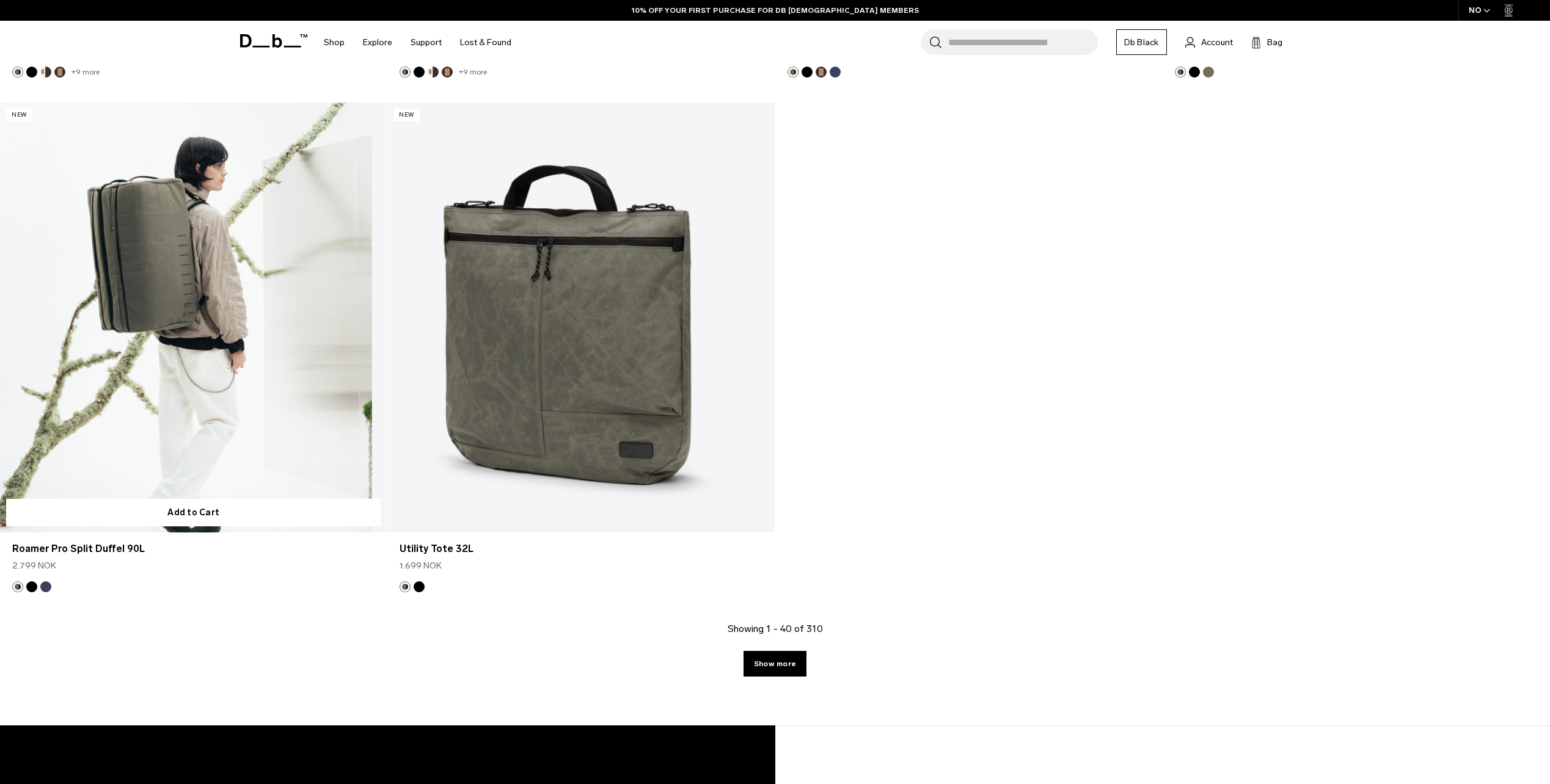
click at [169, 364] on link "Roamer Pro Split Duffel 90L" at bounding box center [193, 318] width 386 height 430
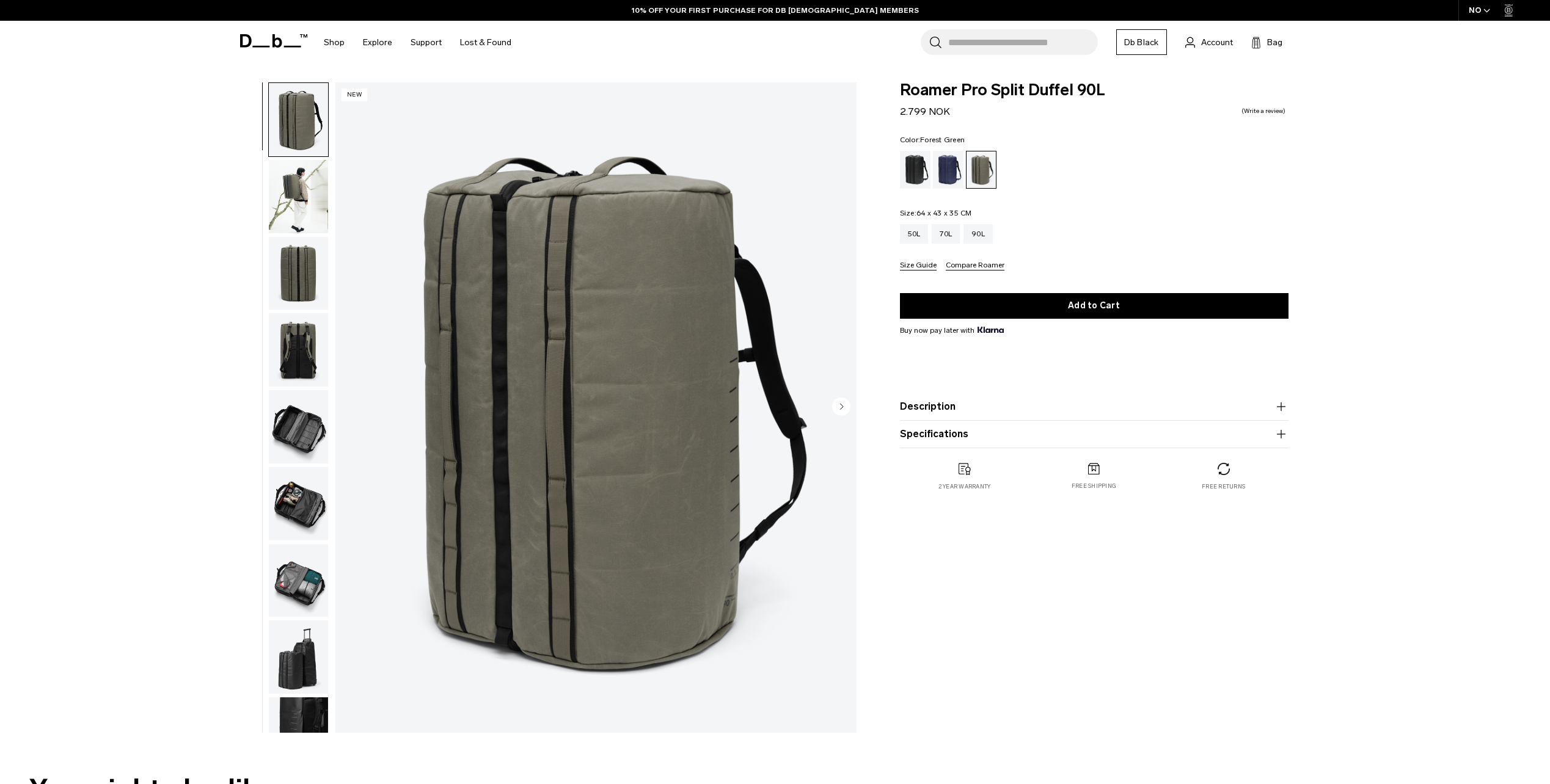
click at [288, 205] on img "button" at bounding box center [298, 197] width 59 height 73
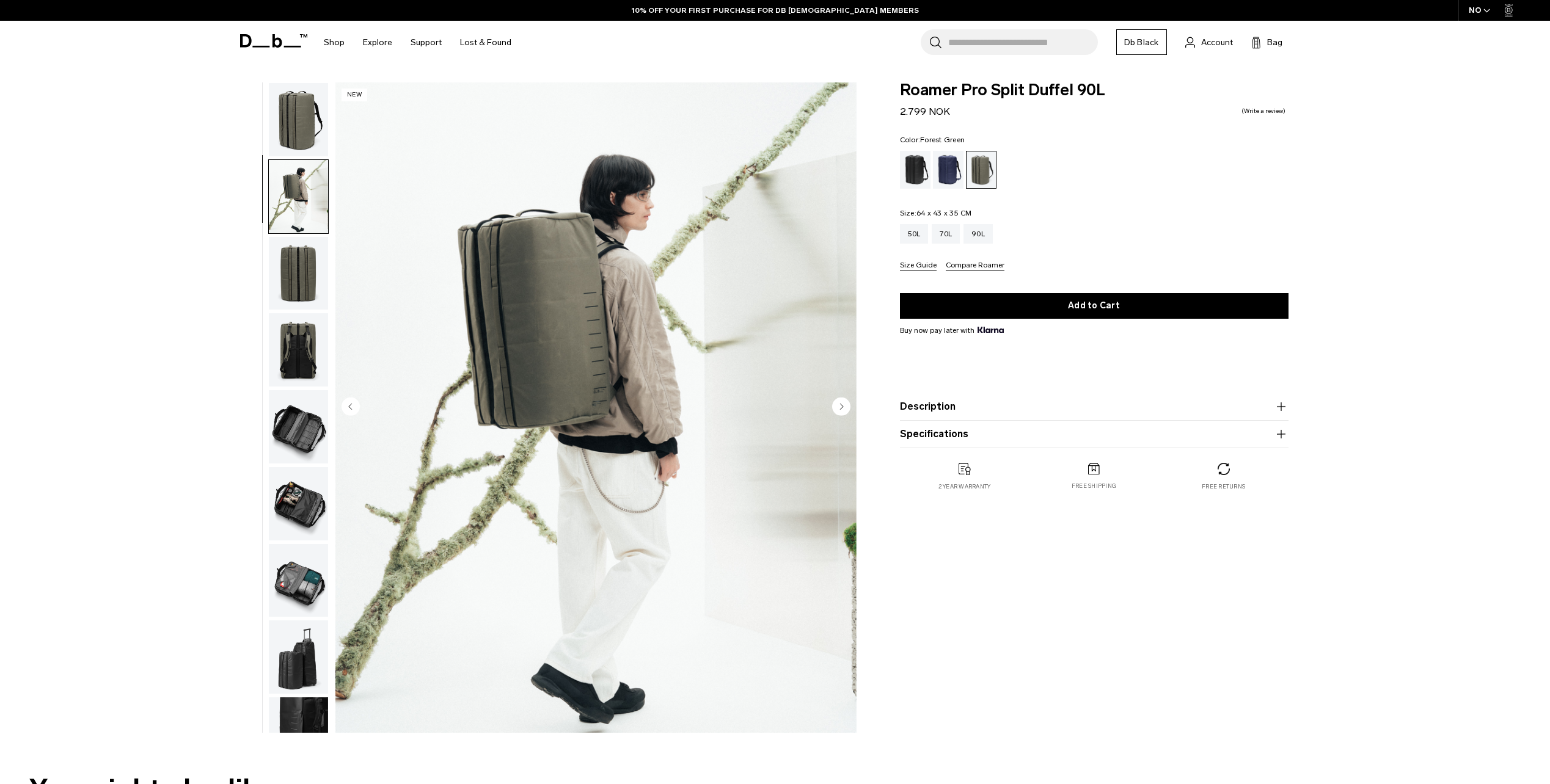
scroll to position [39, 0]
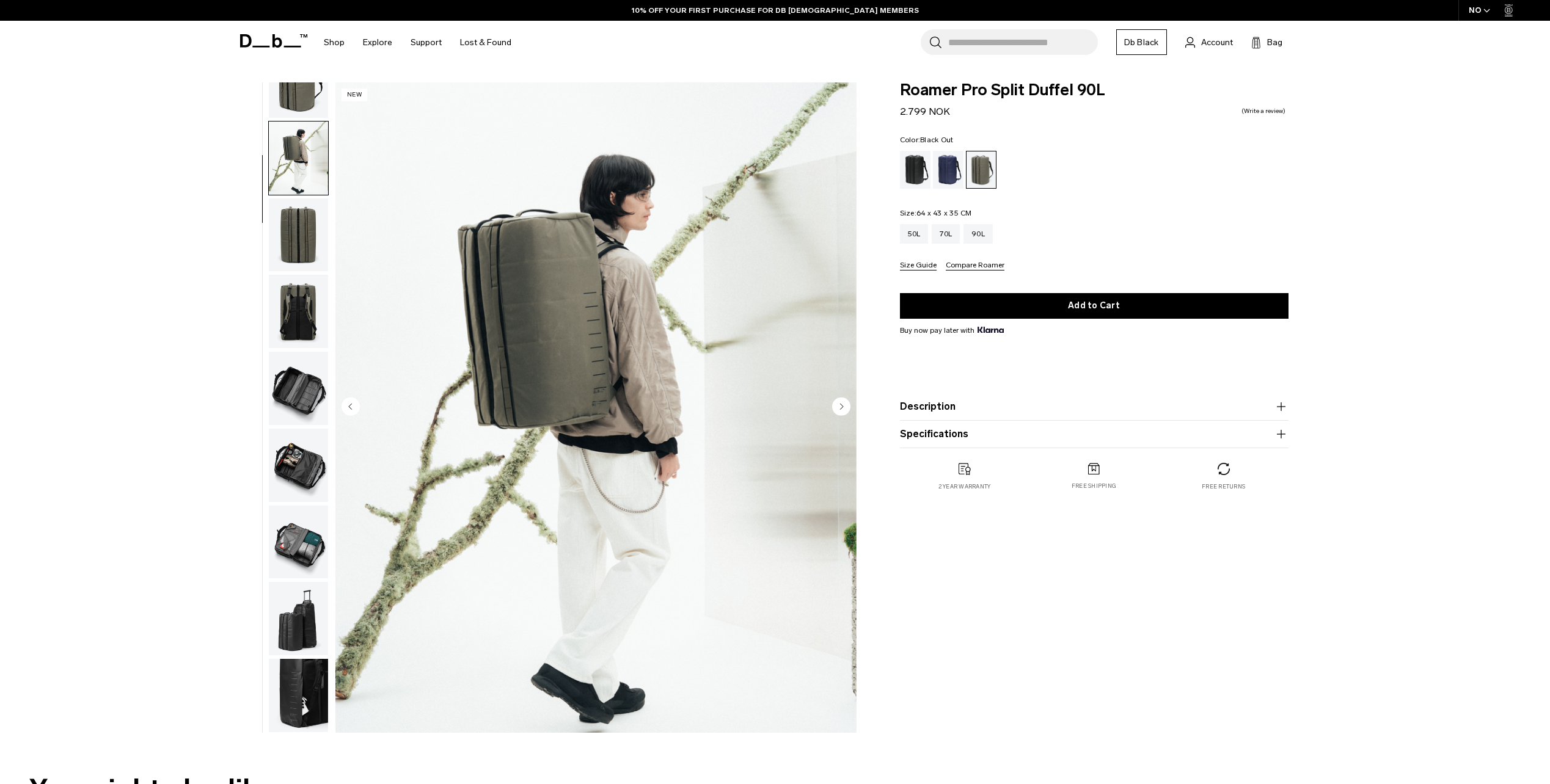
click at [939, 159] on div "Blue Hour" at bounding box center [948, 170] width 31 height 38
click at [919, 172] on div "Black Out" at bounding box center [915, 170] width 31 height 38
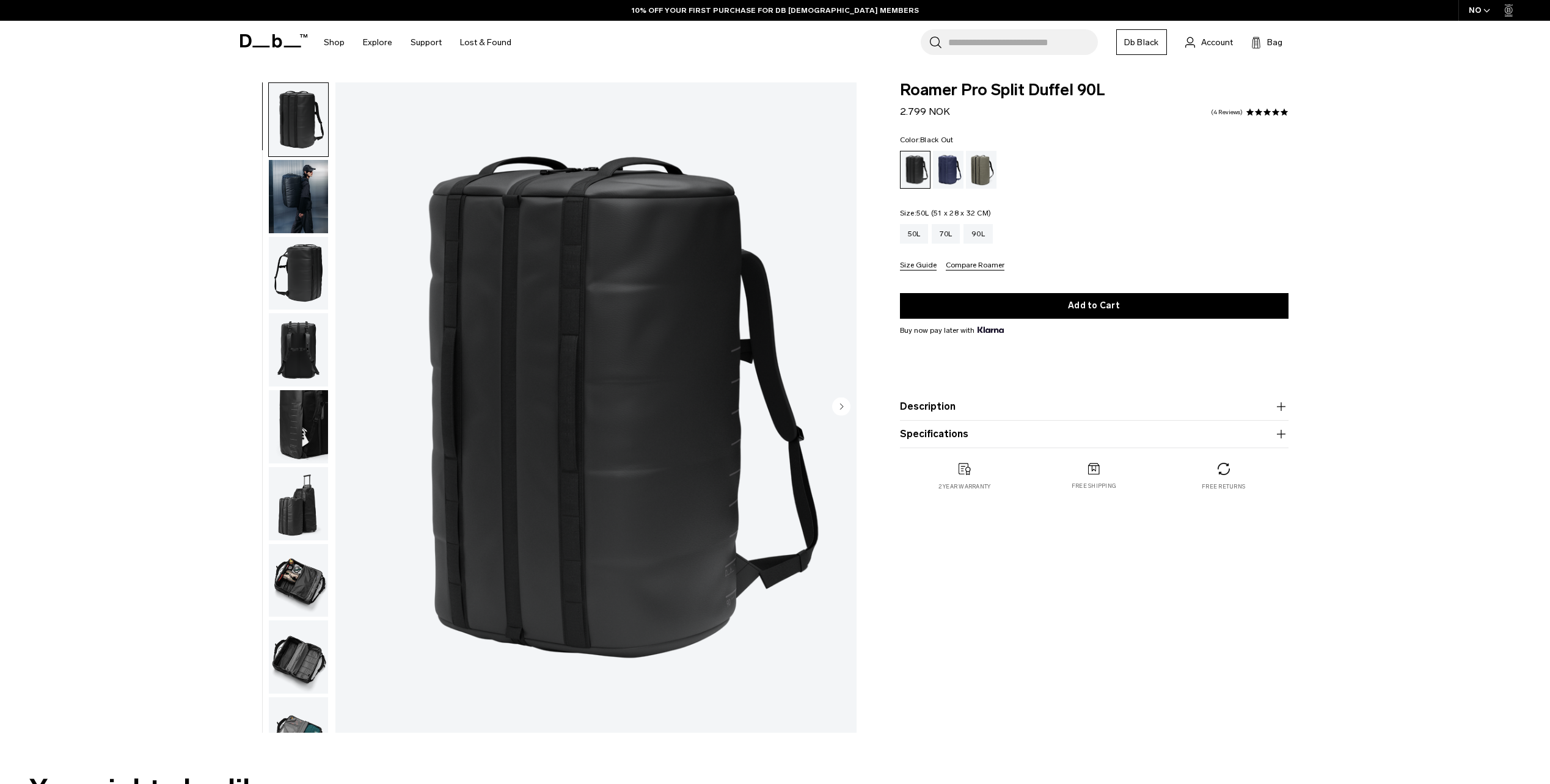
click at [920, 234] on div "50L" at bounding box center [914, 234] width 29 height 20
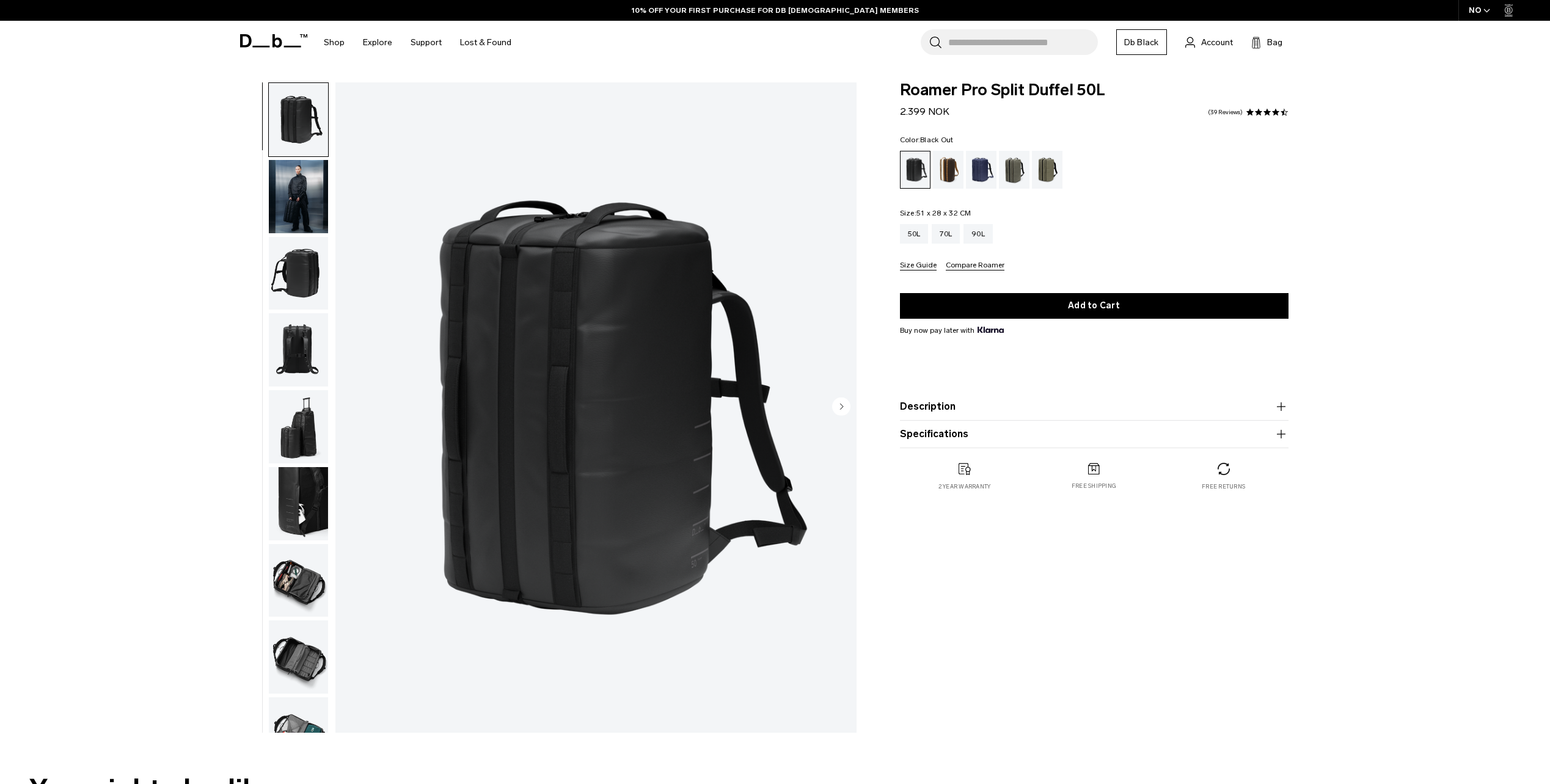
click at [840, 404] on icon "Next slide" at bounding box center [842, 406] width 3 height 5
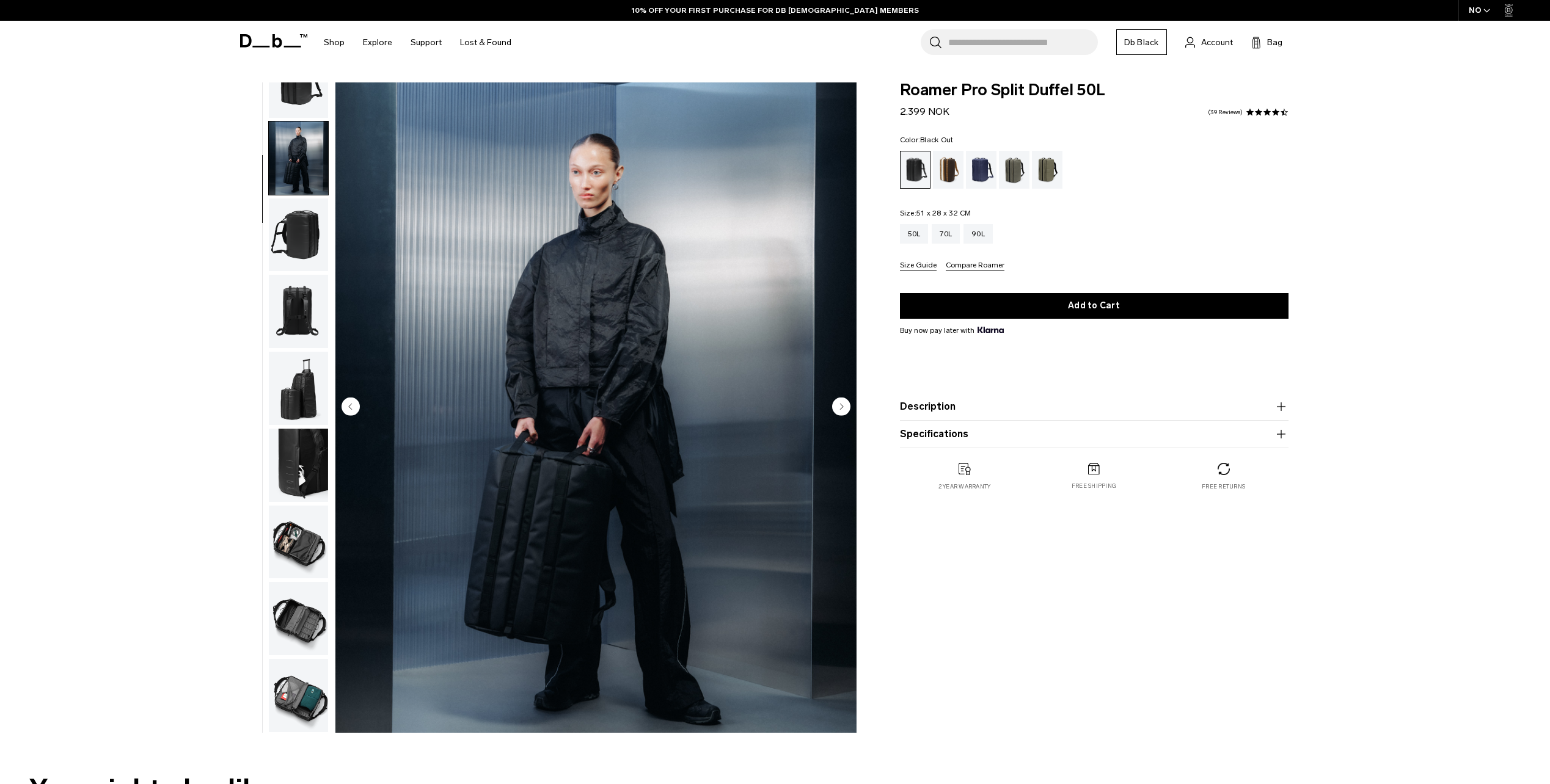
click at [840, 404] on icon "Next slide" at bounding box center [842, 406] width 3 height 5
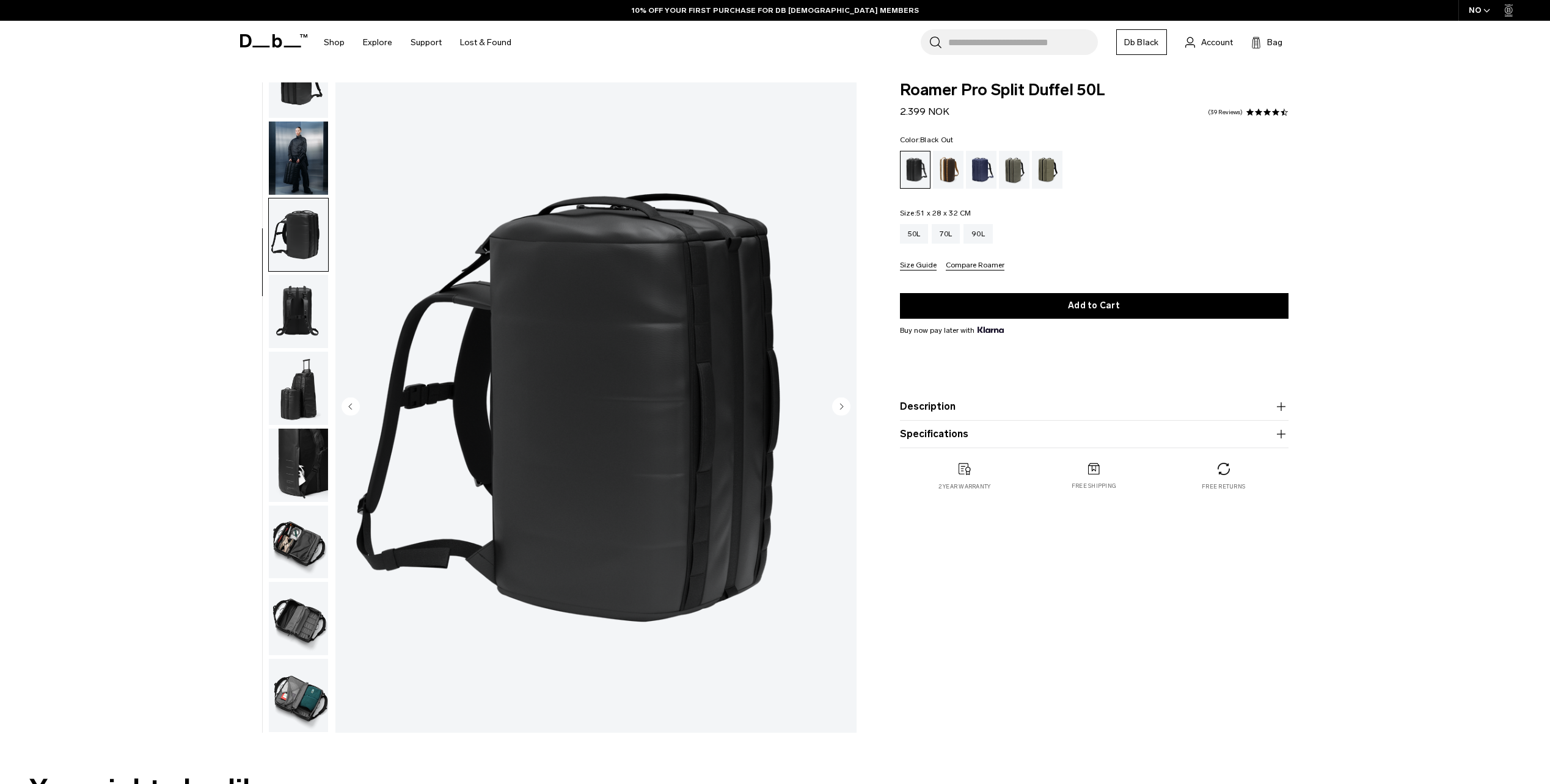
click at [840, 404] on icon "Next slide" at bounding box center [842, 406] width 3 height 5
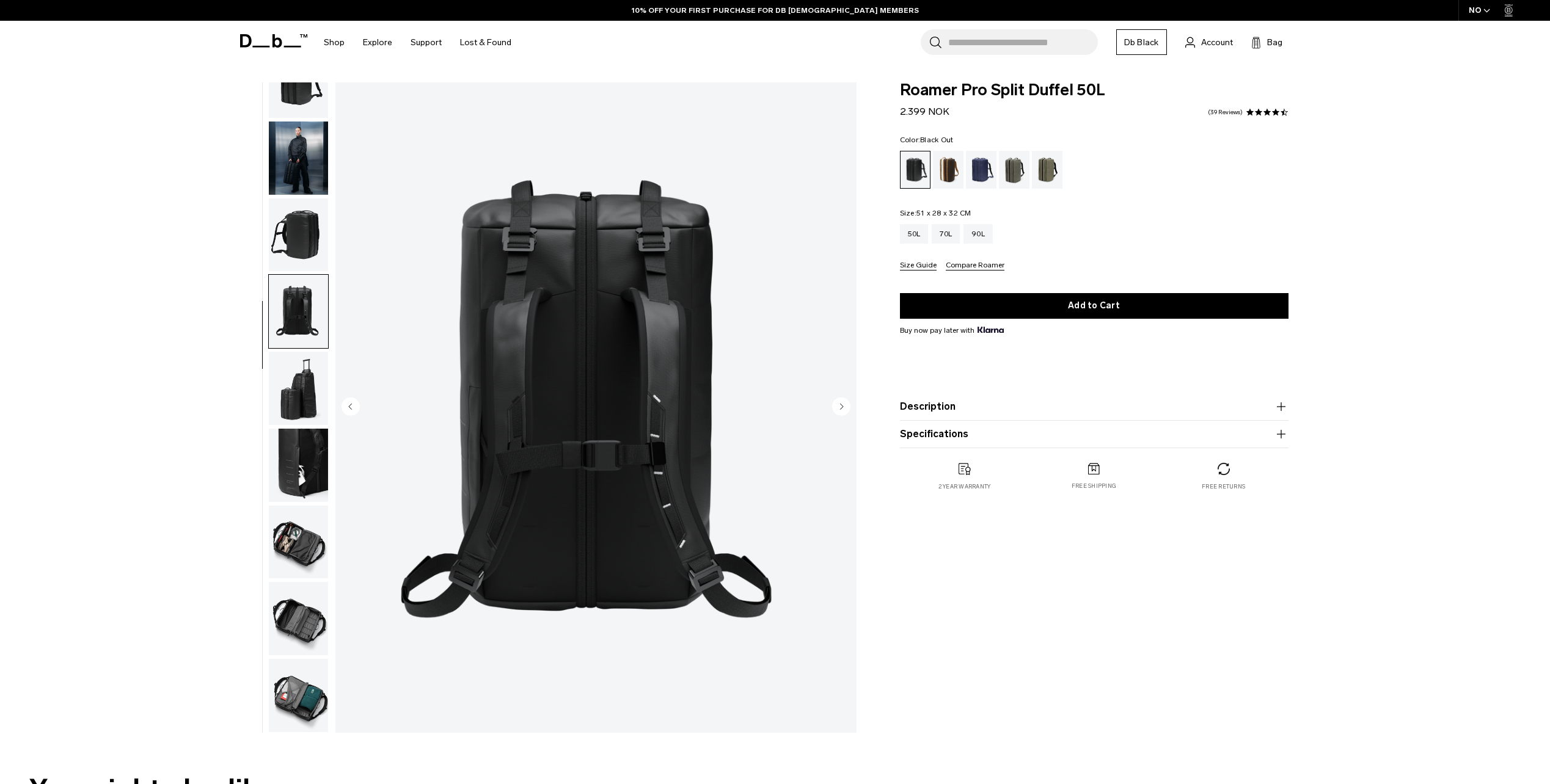
click at [841, 404] on circle "Next slide" at bounding box center [841, 406] width 18 height 18
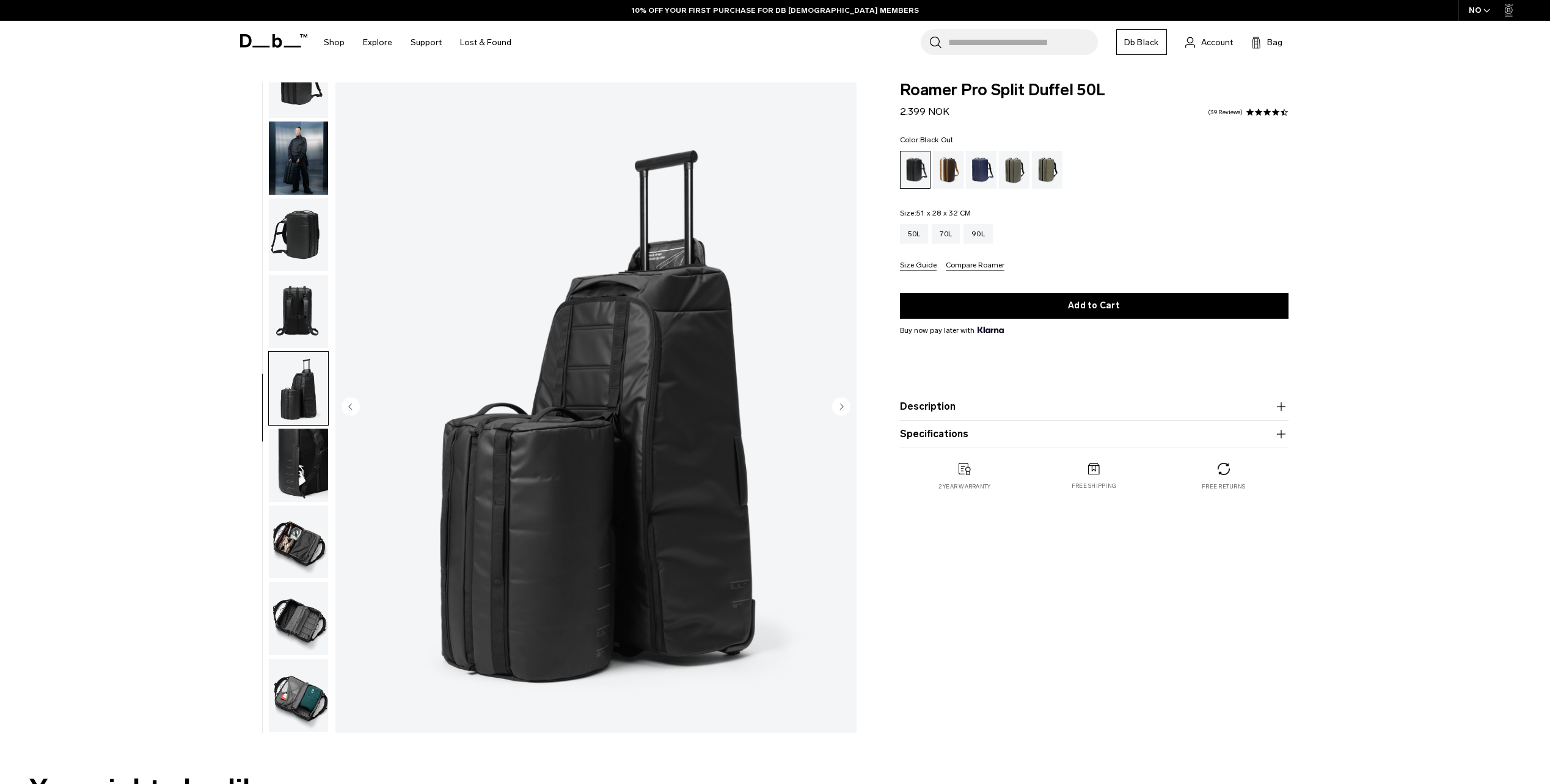
click at [841, 404] on circle "Next slide" at bounding box center [841, 406] width 18 height 18
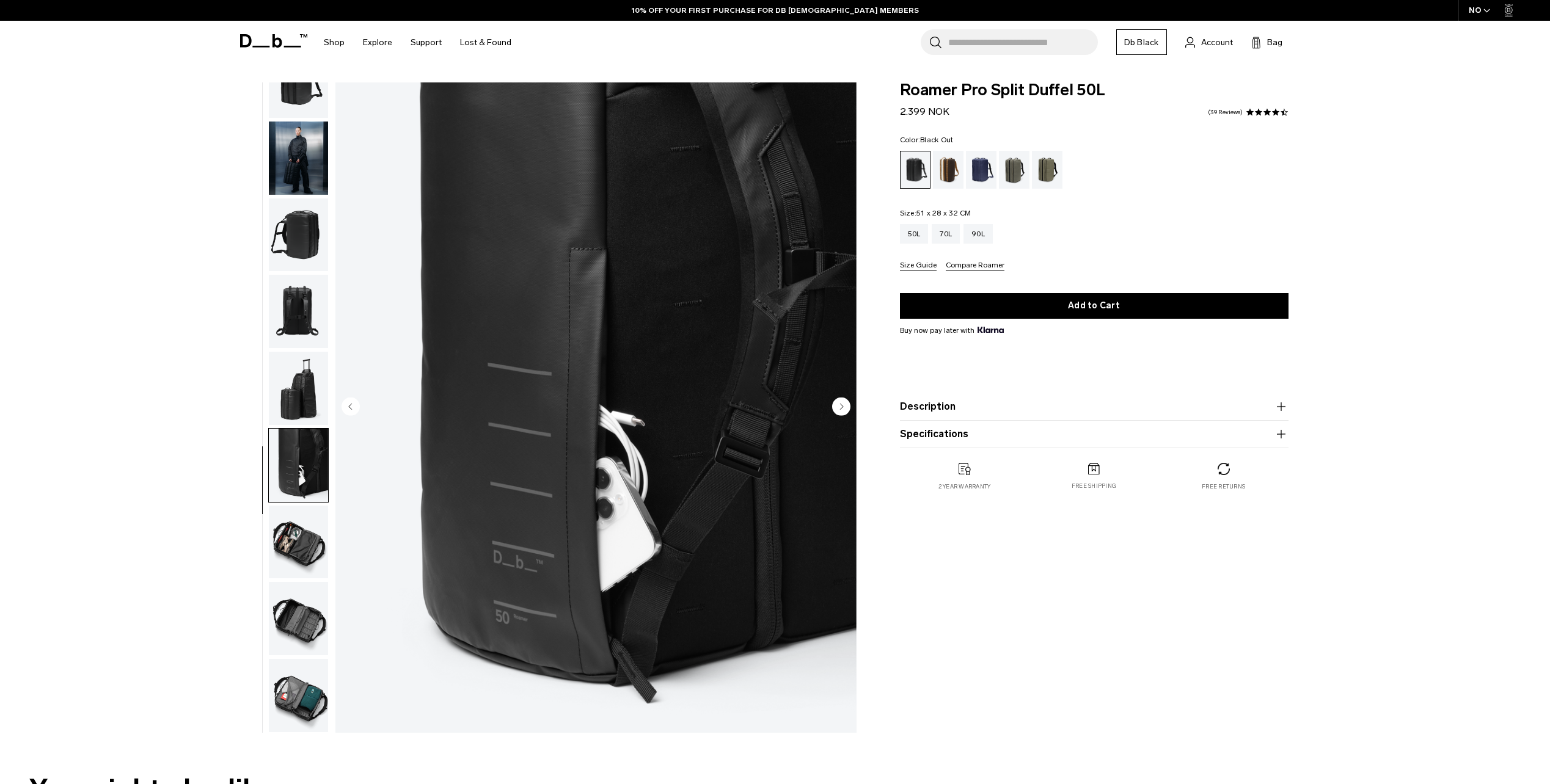
click at [841, 404] on circle "Next slide" at bounding box center [841, 406] width 18 height 18
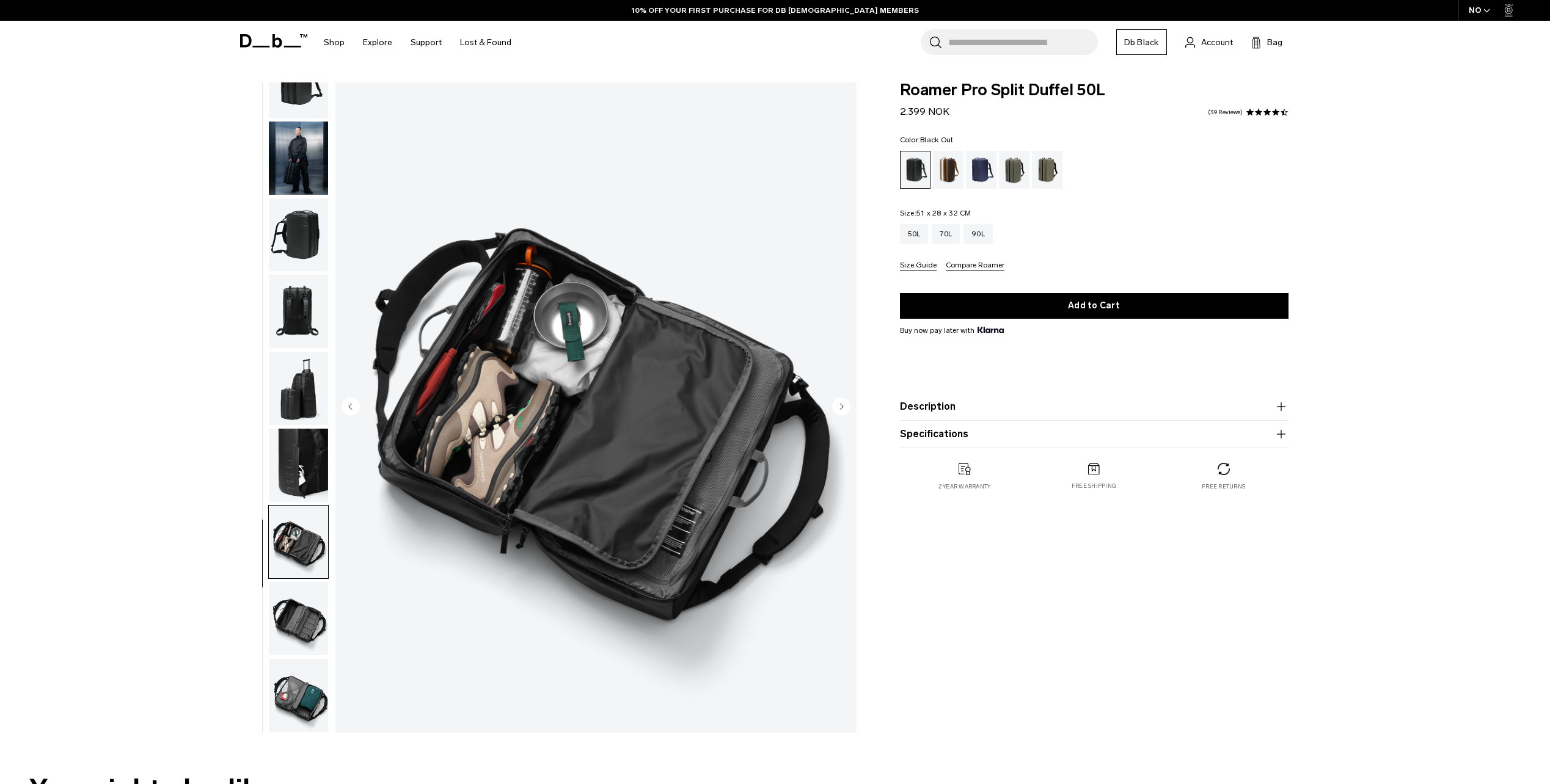
click at [841, 404] on circle "Next slide" at bounding box center [841, 406] width 18 height 18
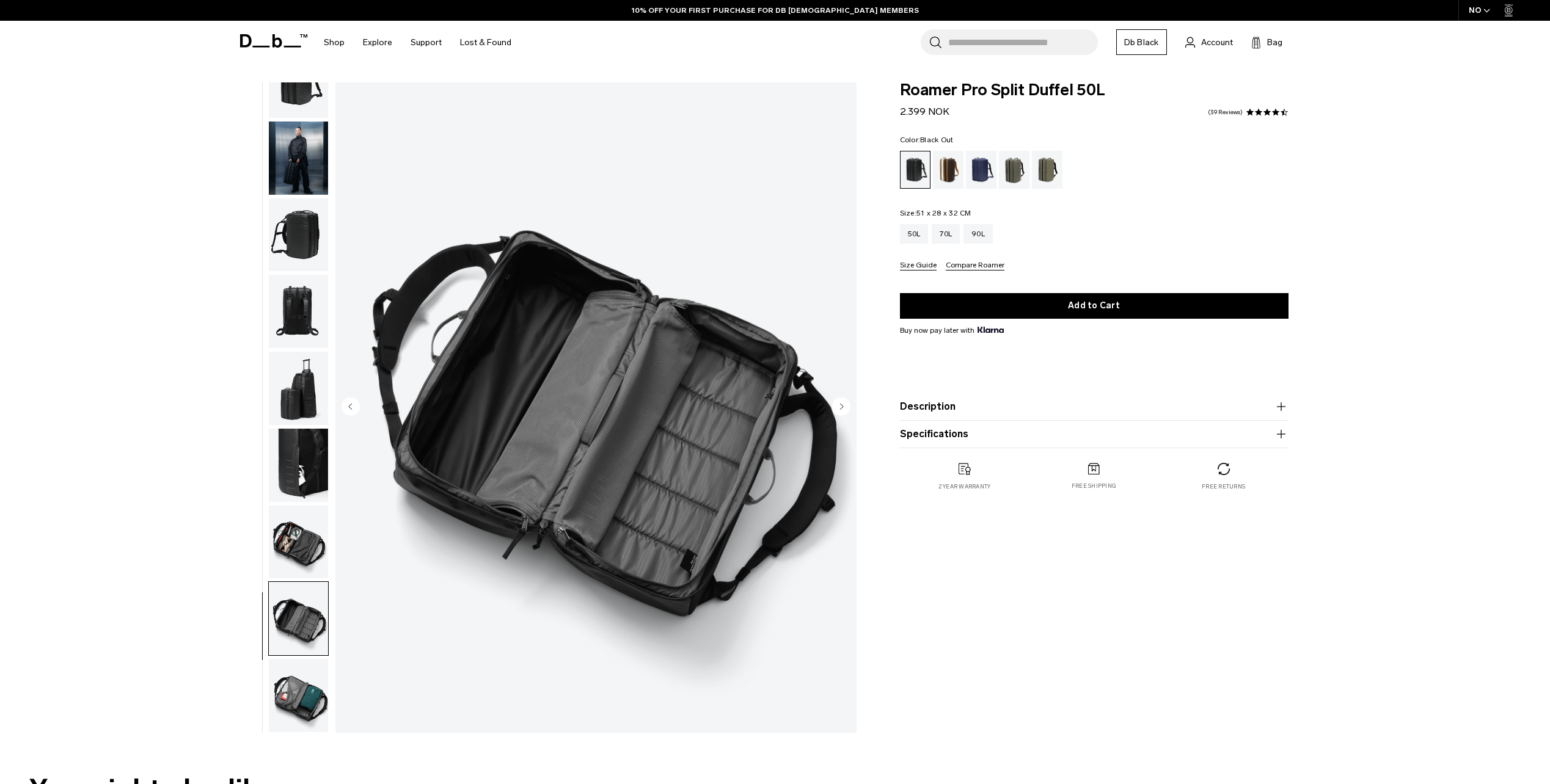
click at [841, 404] on circle "Next slide" at bounding box center [841, 406] width 18 height 18
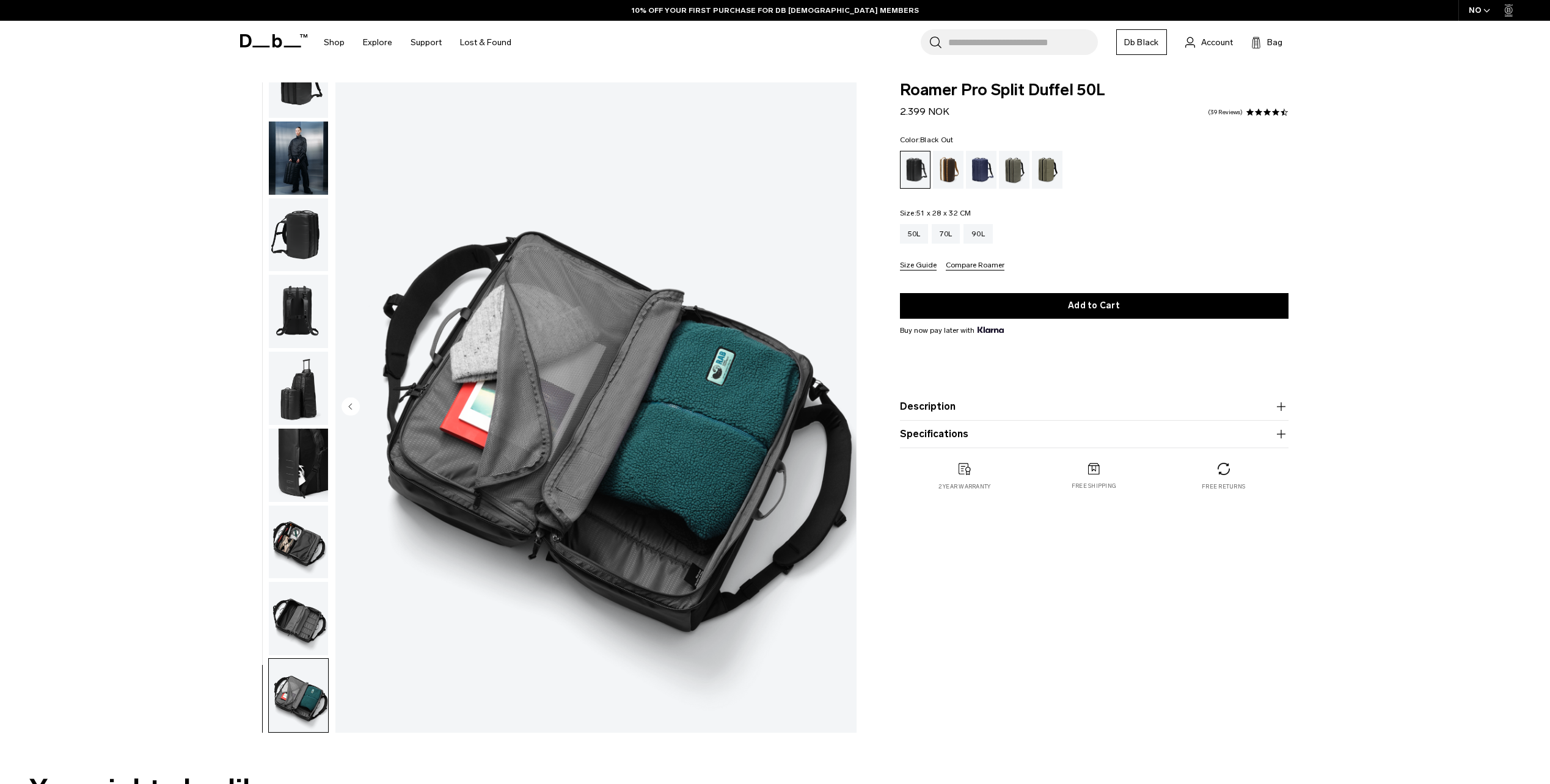
click at [841, 404] on img "9 / 9" at bounding box center [596, 407] width 521 height 650
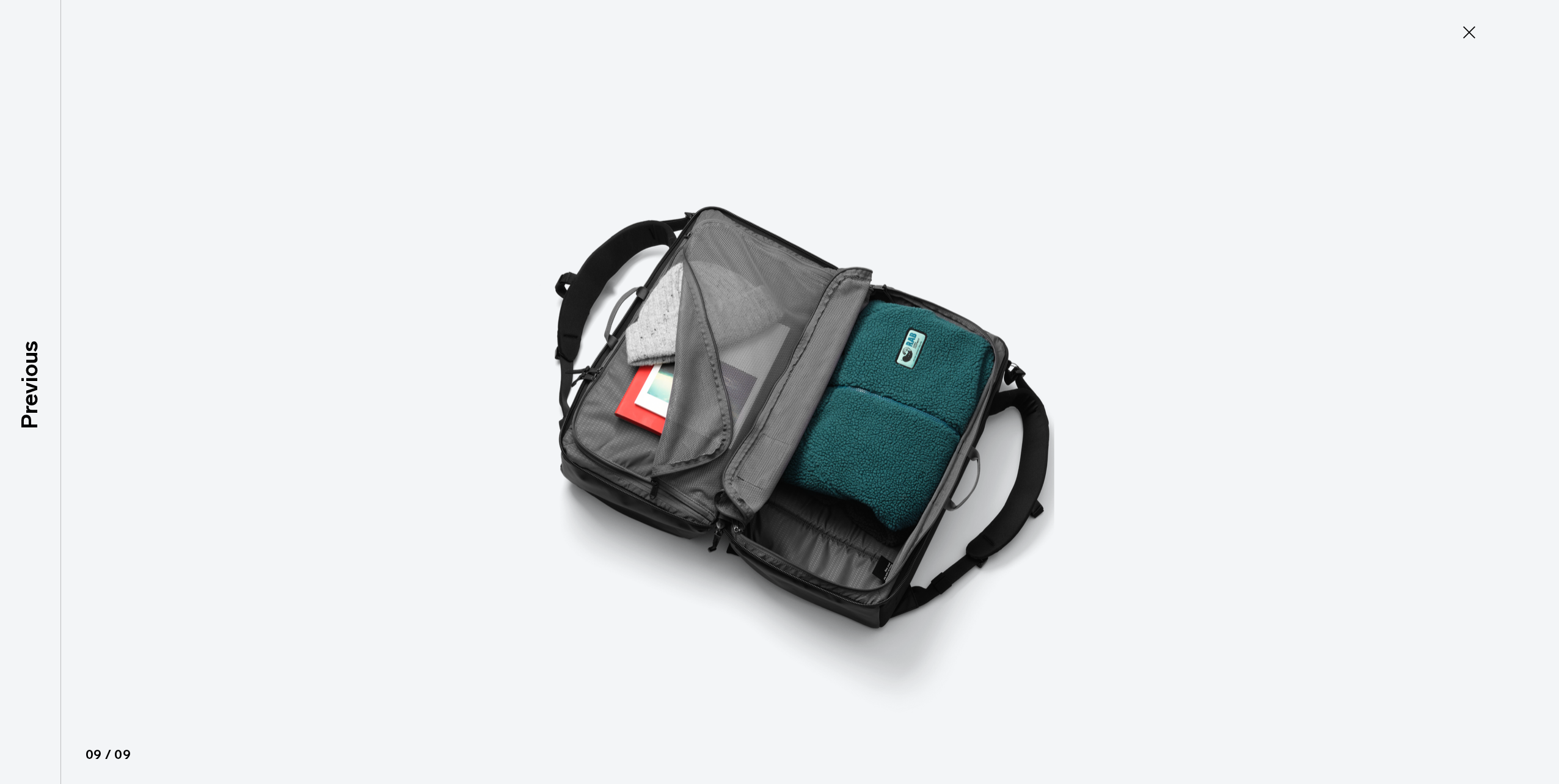
click at [841, 404] on img at bounding box center [779, 392] width 550 height 784
click at [1468, 23] on icon at bounding box center [1469, 33] width 20 height 20
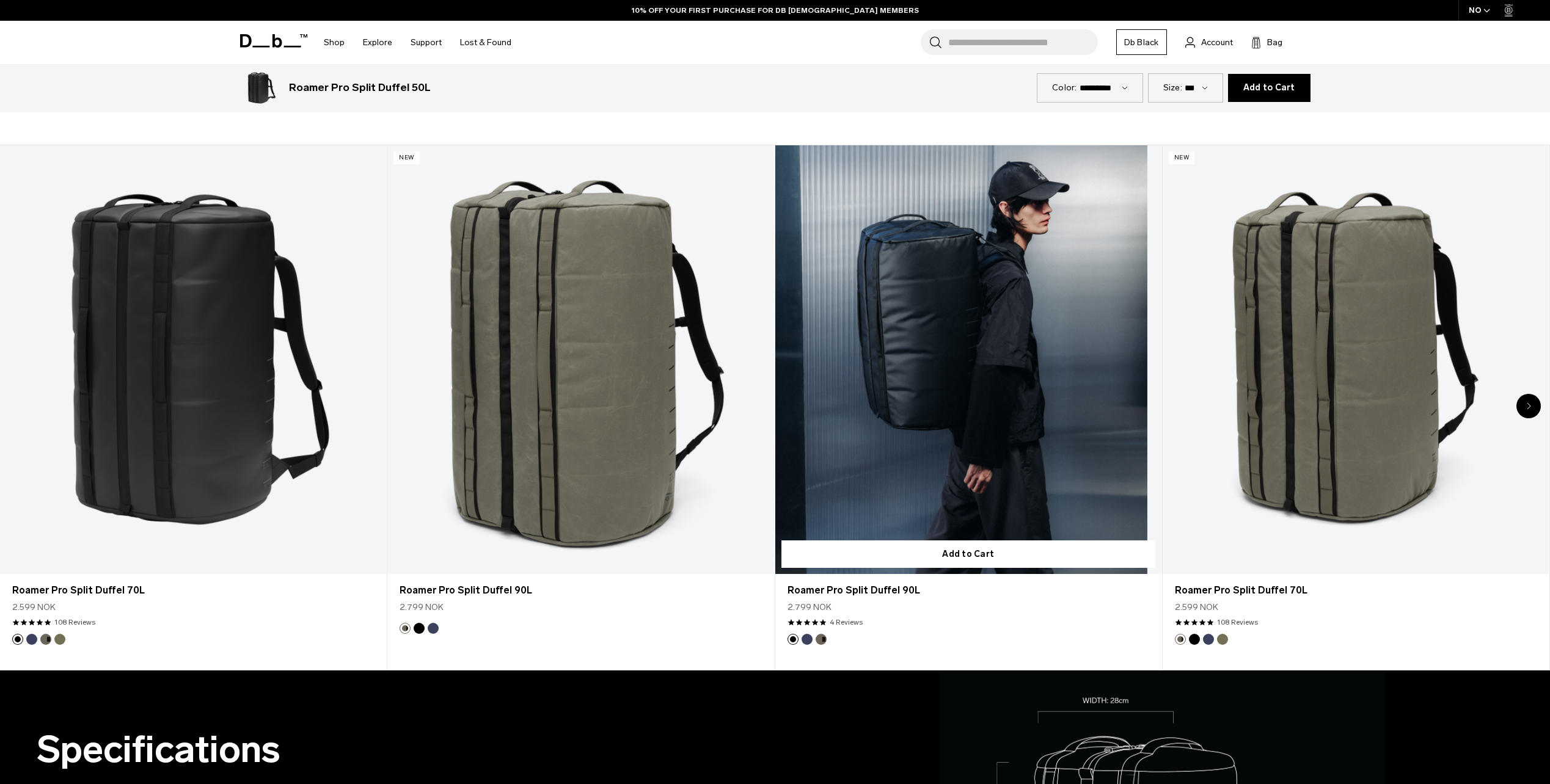
scroll to position [672, 0]
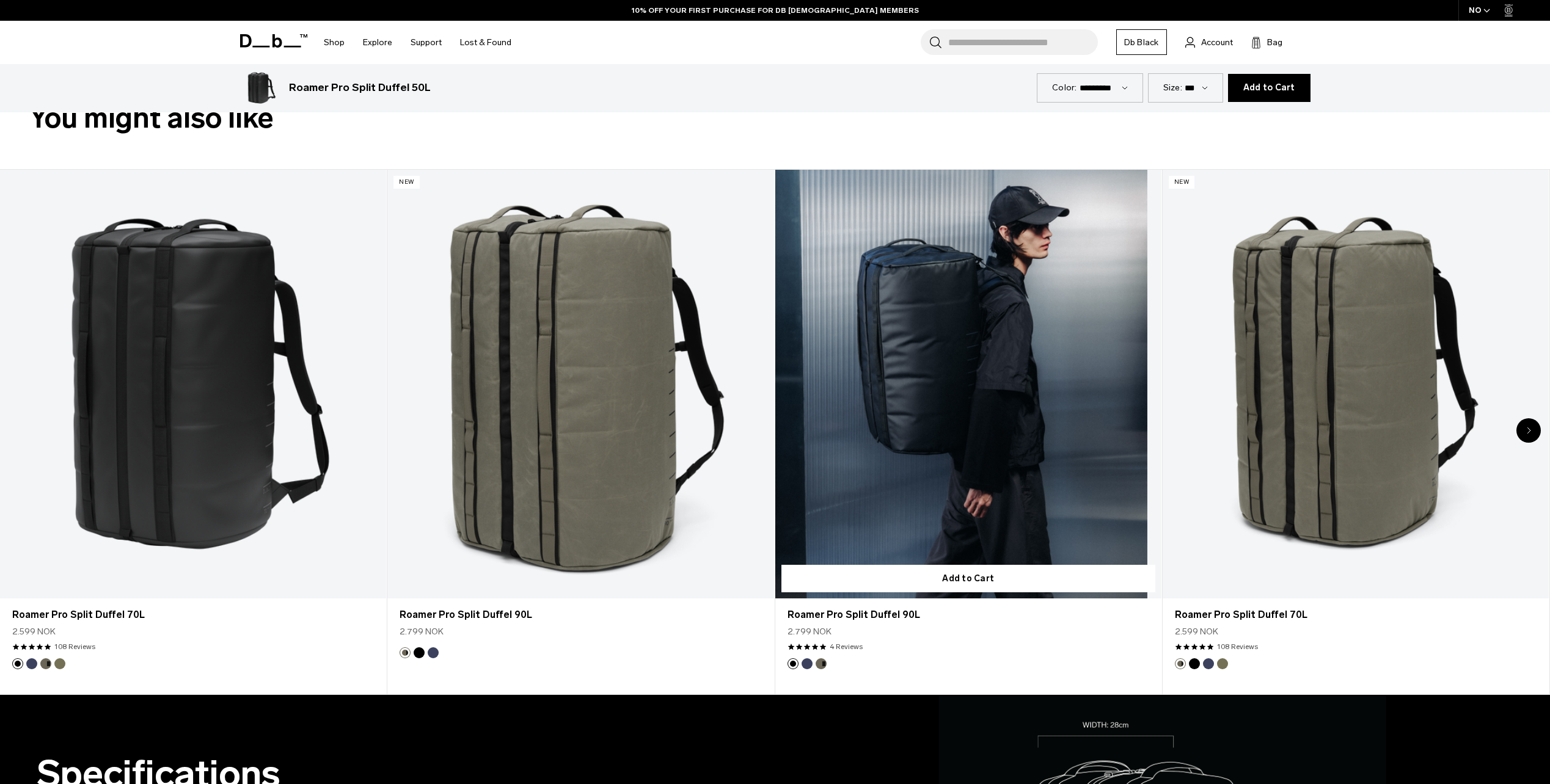
drag, startPoint x: 854, startPoint y: 538, endPoint x: 832, endPoint y: 540, distance: 22.1
